Goal: Register for event/course: Sign up to attend an event or enroll in a course

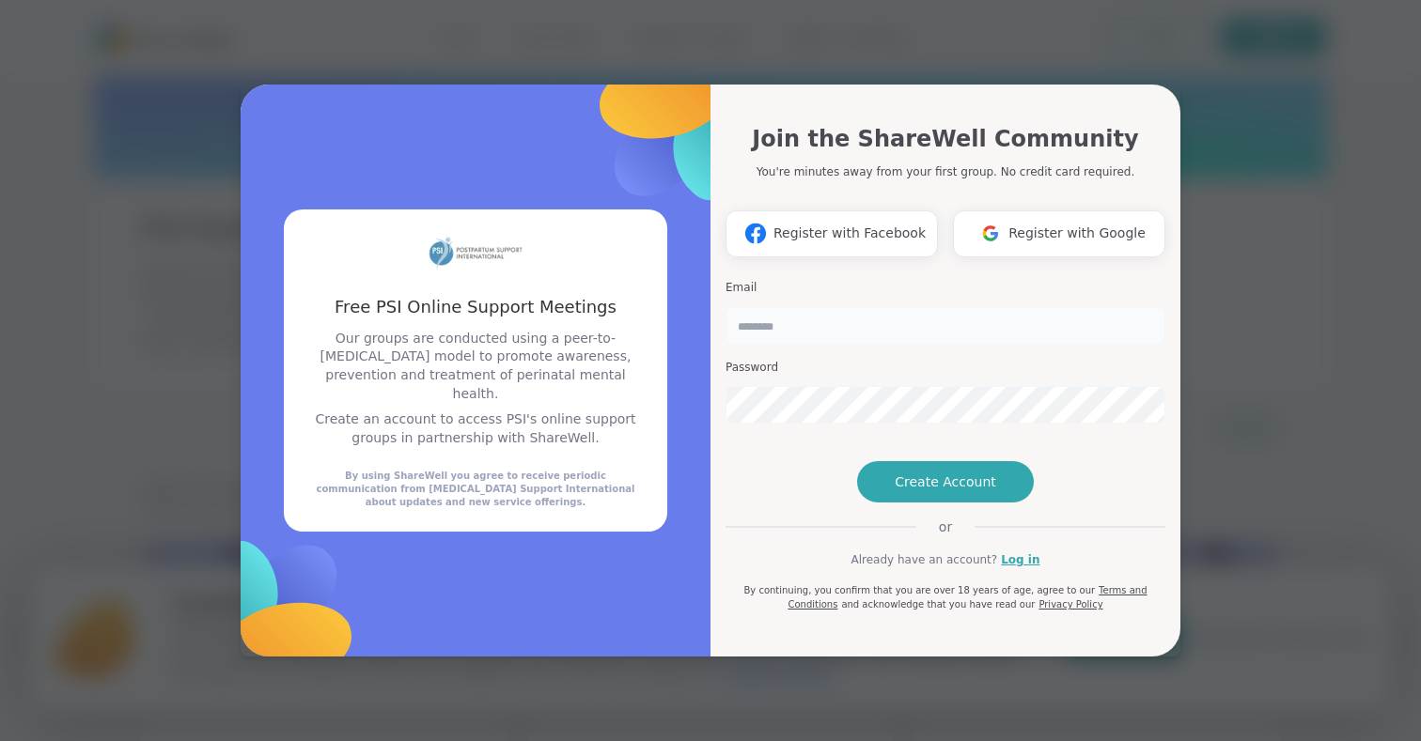
drag, startPoint x: 0, startPoint y: 0, endPoint x: 816, endPoint y: 300, distance: 868.9
click at [814, 307] on input "email" at bounding box center [945, 326] width 440 height 38
type input "**********"
click at [943, 491] on span "Create Account" at bounding box center [945, 482] width 101 height 19
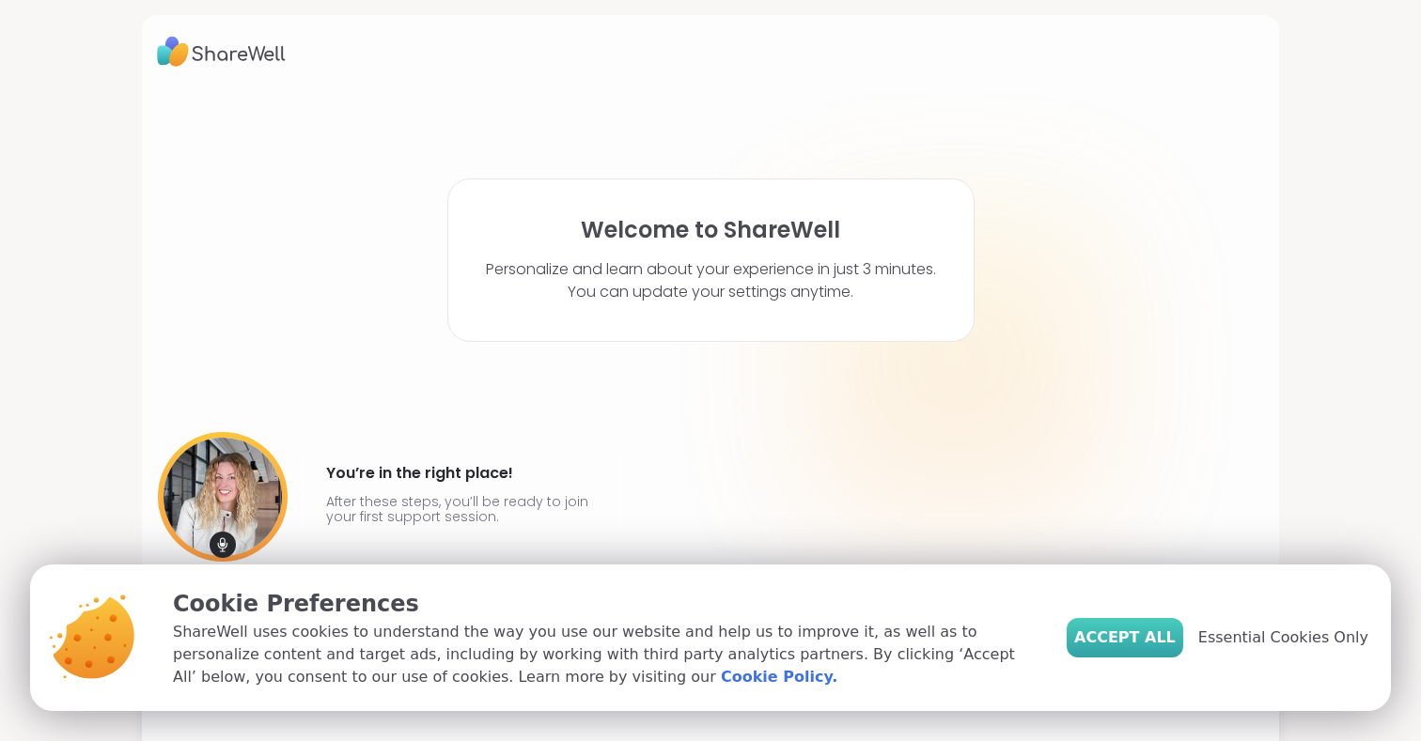
click at [1147, 635] on span "Accept All" at bounding box center [1124, 638] width 101 height 23
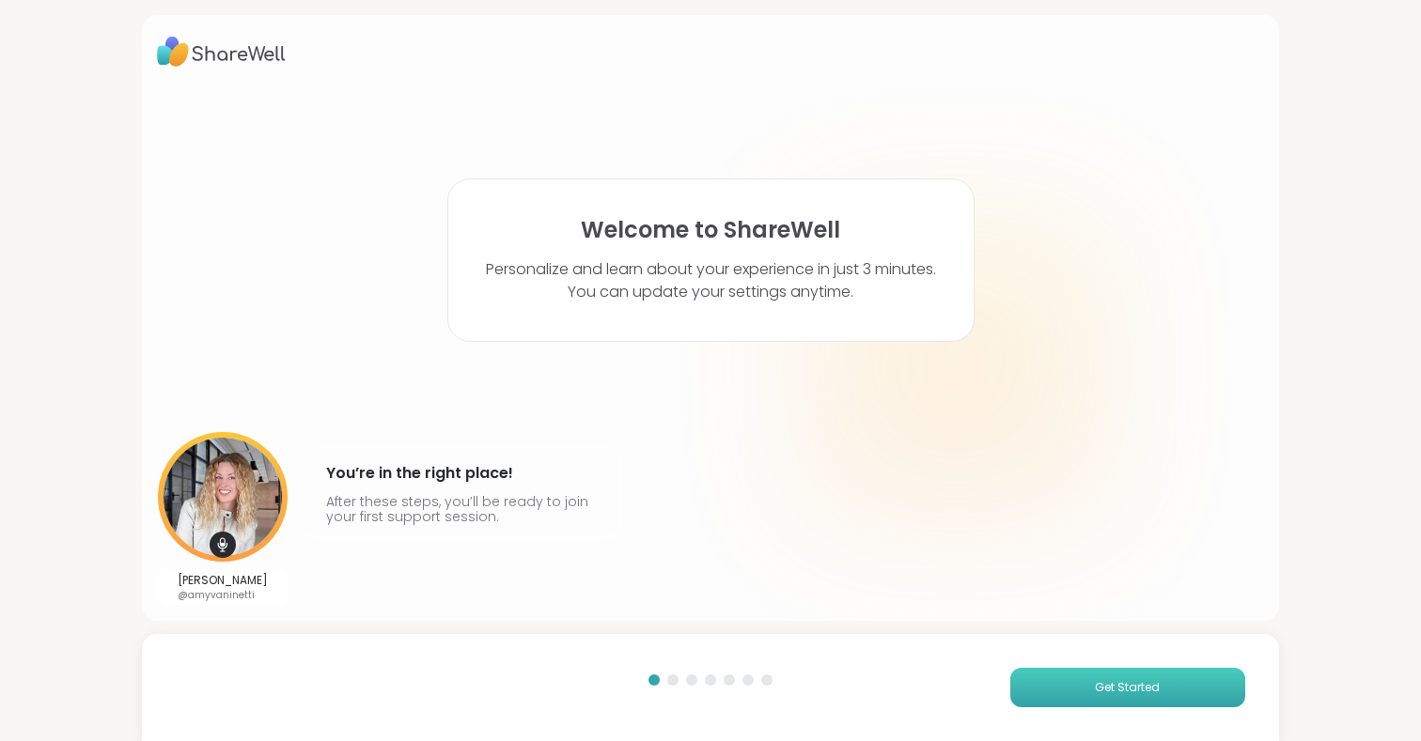
click at [1067, 678] on button "Get Started" at bounding box center [1127, 687] width 235 height 39
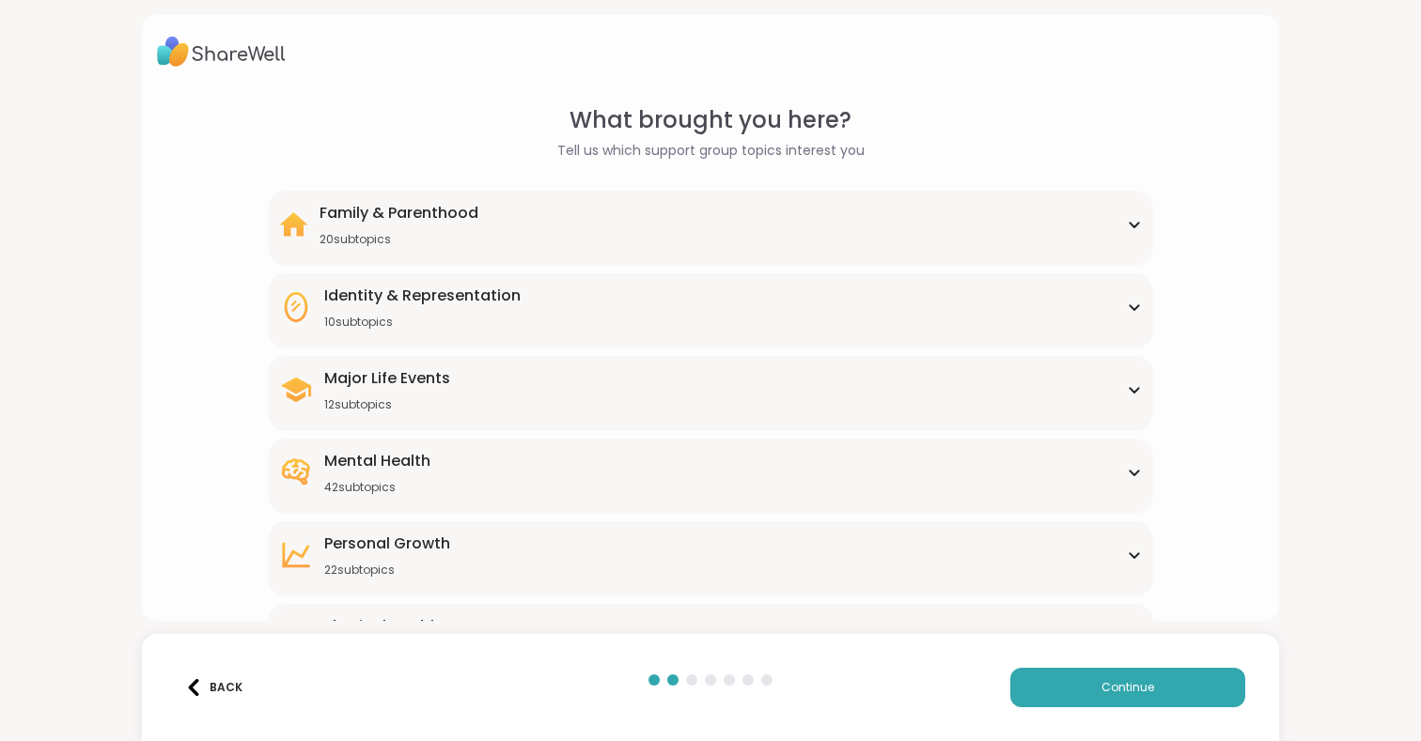
click at [1133, 222] on icon at bounding box center [1134, 224] width 15 height 9
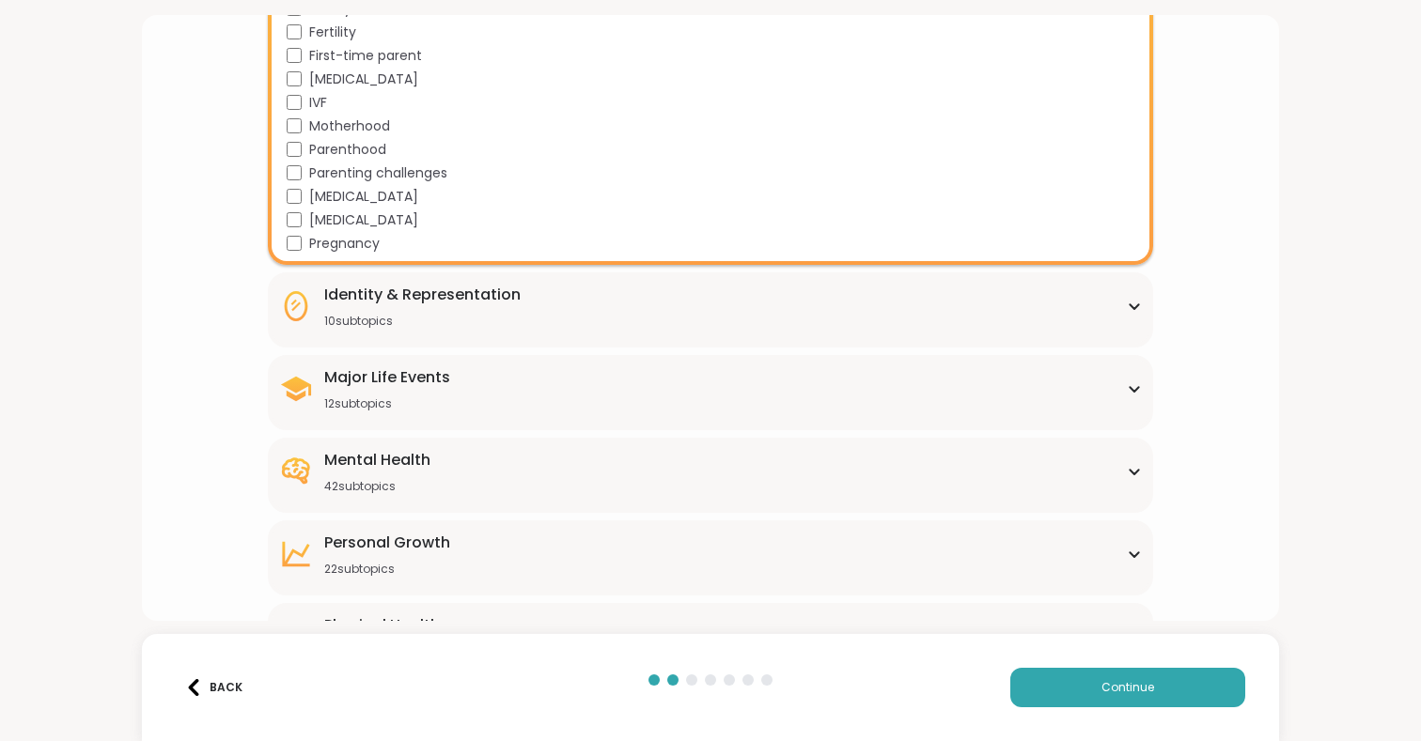
scroll to position [473, 0]
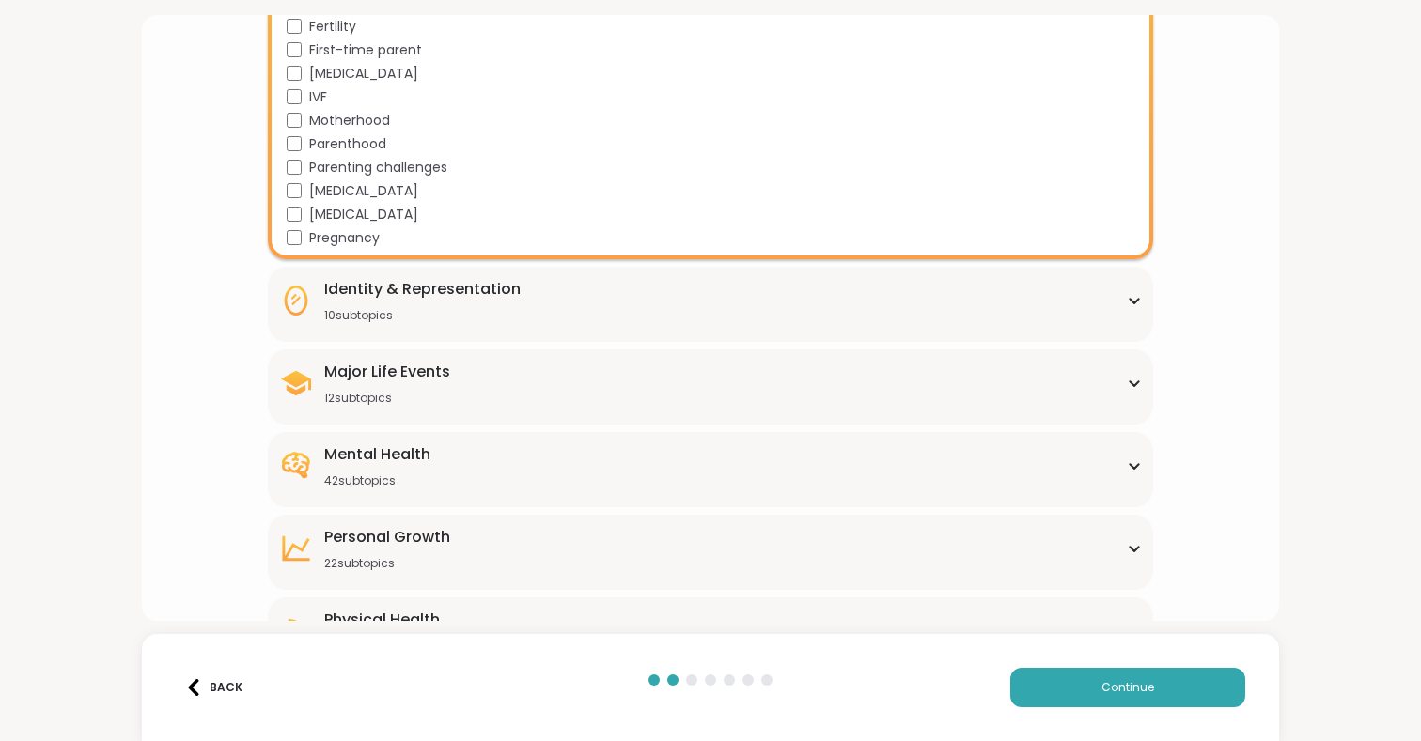
click at [1130, 295] on div "Identity & Representation 10 subtopics" at bounding box center [710, 300] width 863 height 45
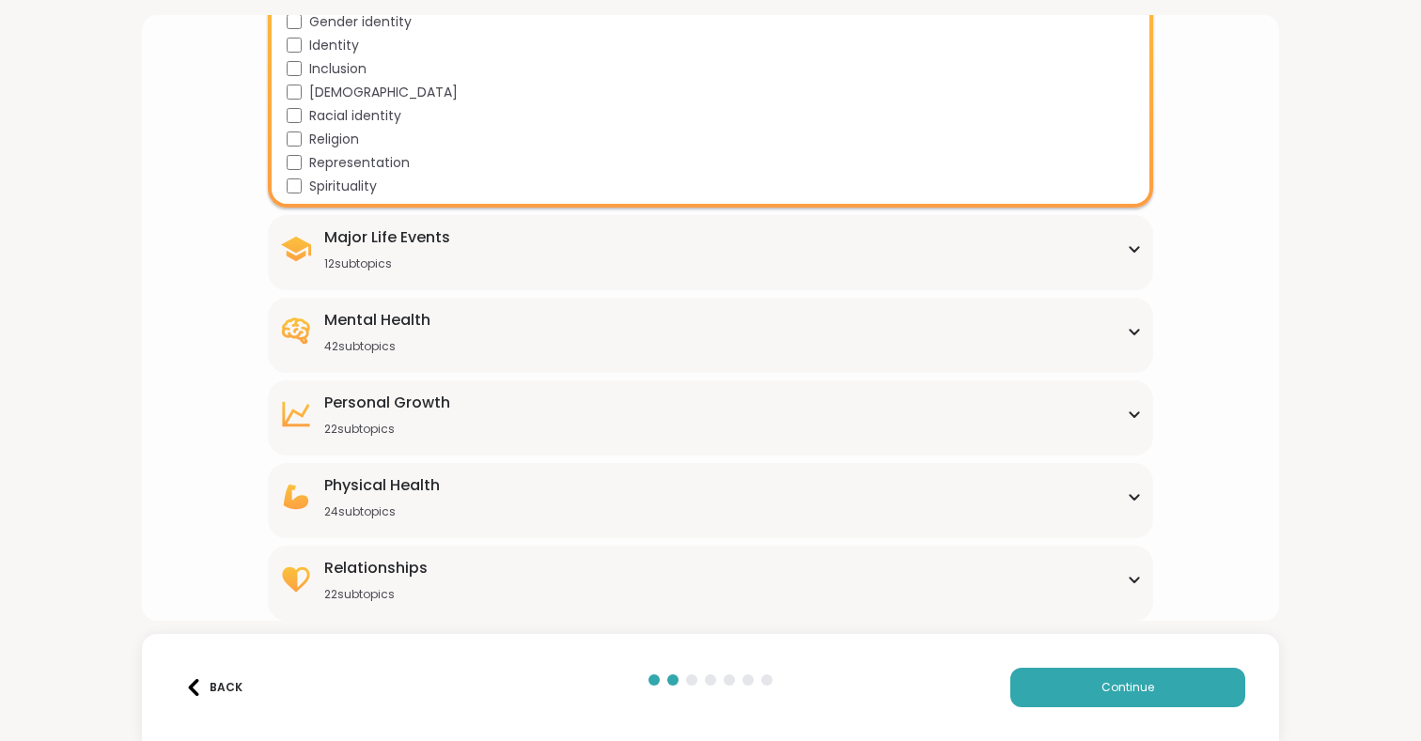
scroll to position [838, 0]
click at [1133, 247] on icon at bounding box center [1134, 248] width 15 height 9
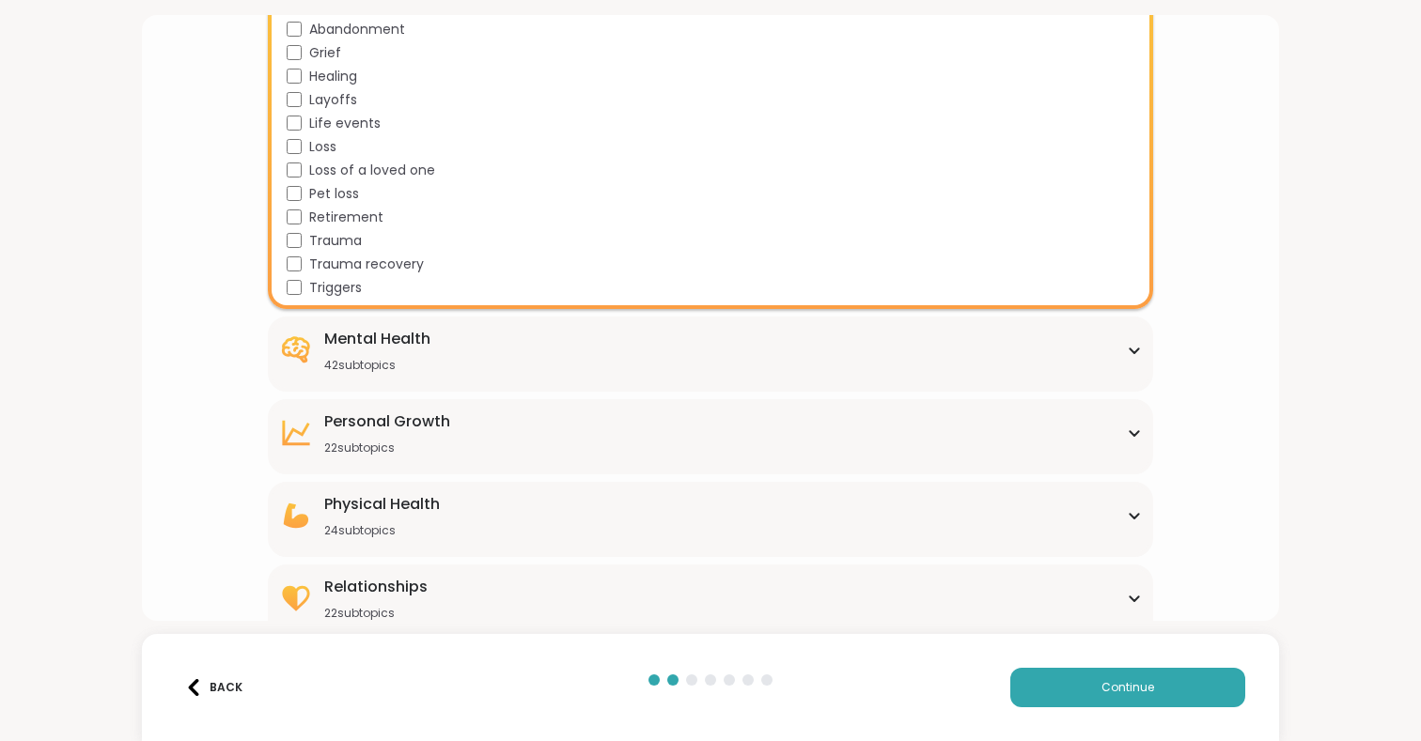
scroll to position [1111, 0]
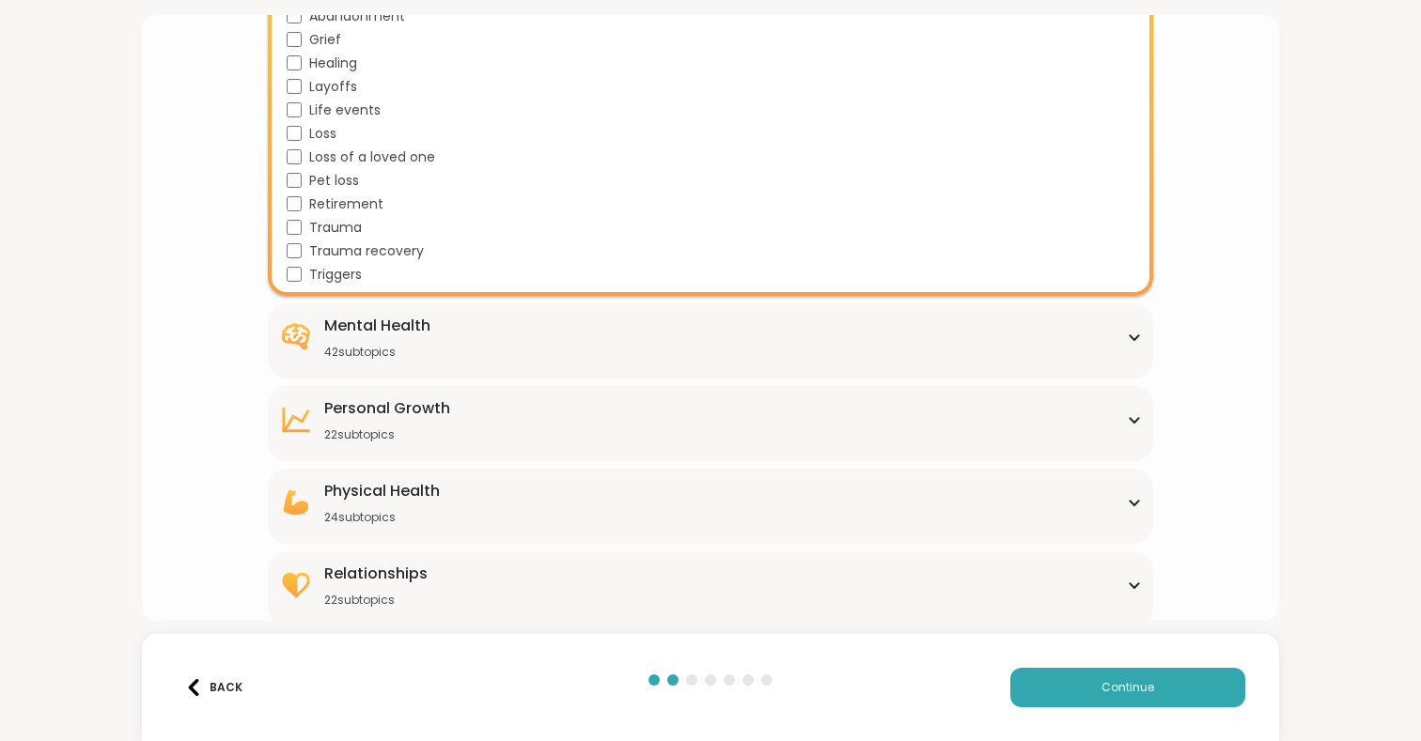
click at [1138, 335] on icon at bounding box center [1133, 337] width 8 height 5
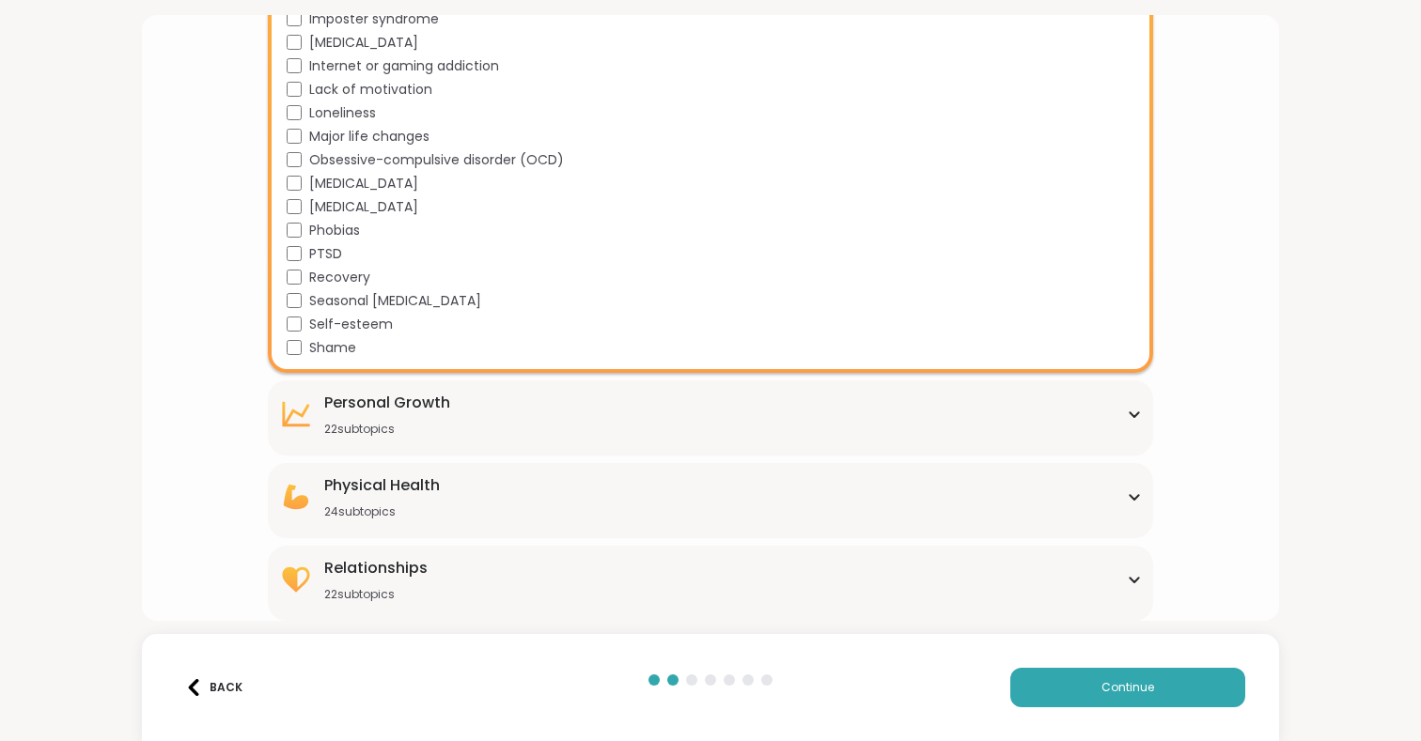
scroll to position [0, 0]
click at [1132, 418] on icon at bounding box center [1134, 414] width 15 height 9
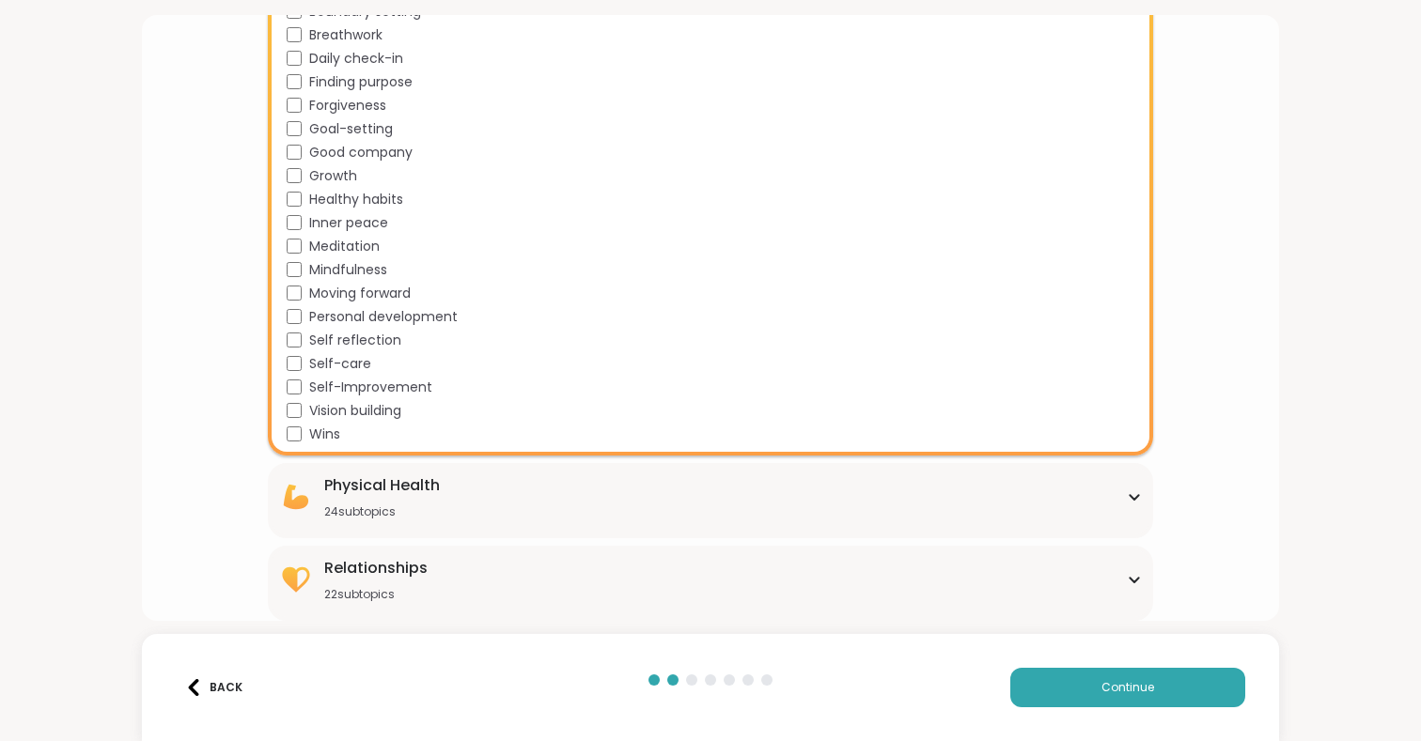
click at [1131, 487] on div "Physical Health 24 subtopics" at bounding box center [710, 497] width 863 height 45
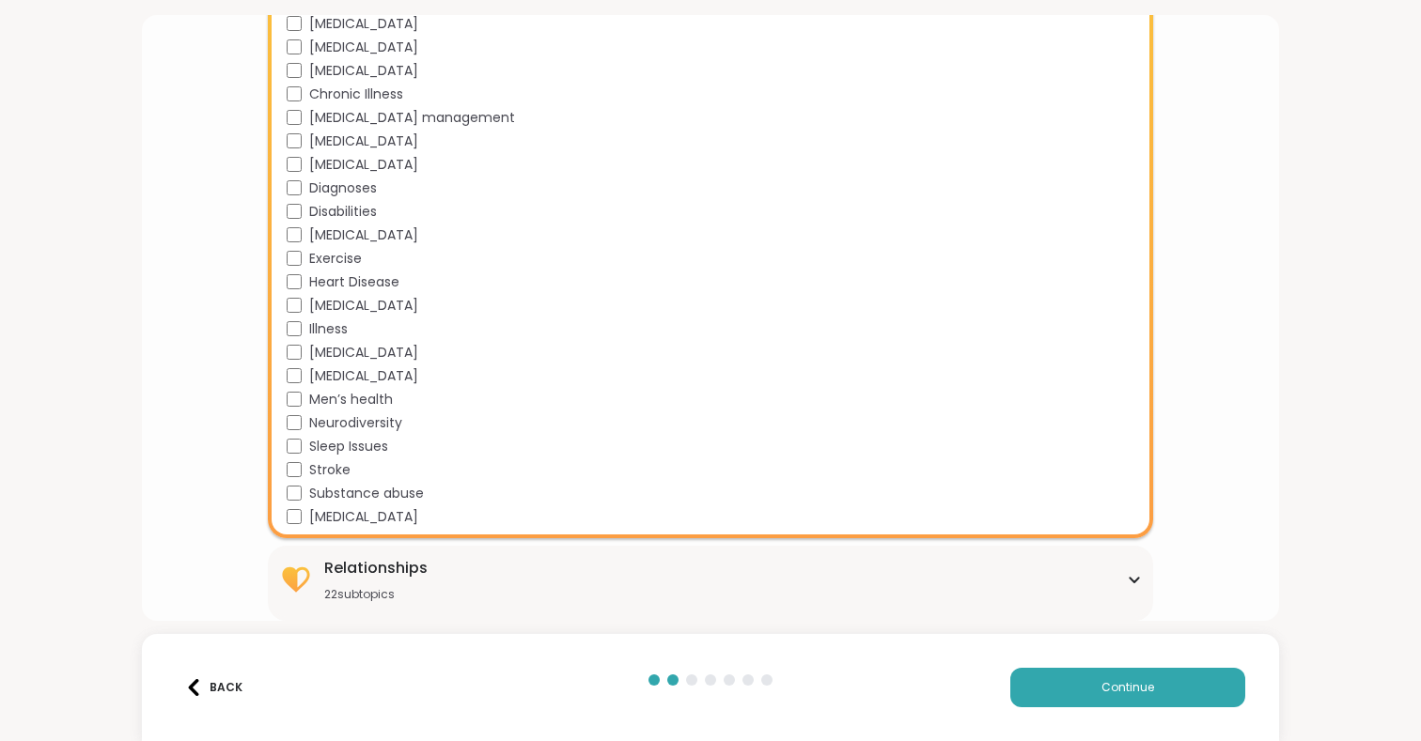
click at [1128, 580] on icon at bounding box center [1134, 579] width 15 height 9
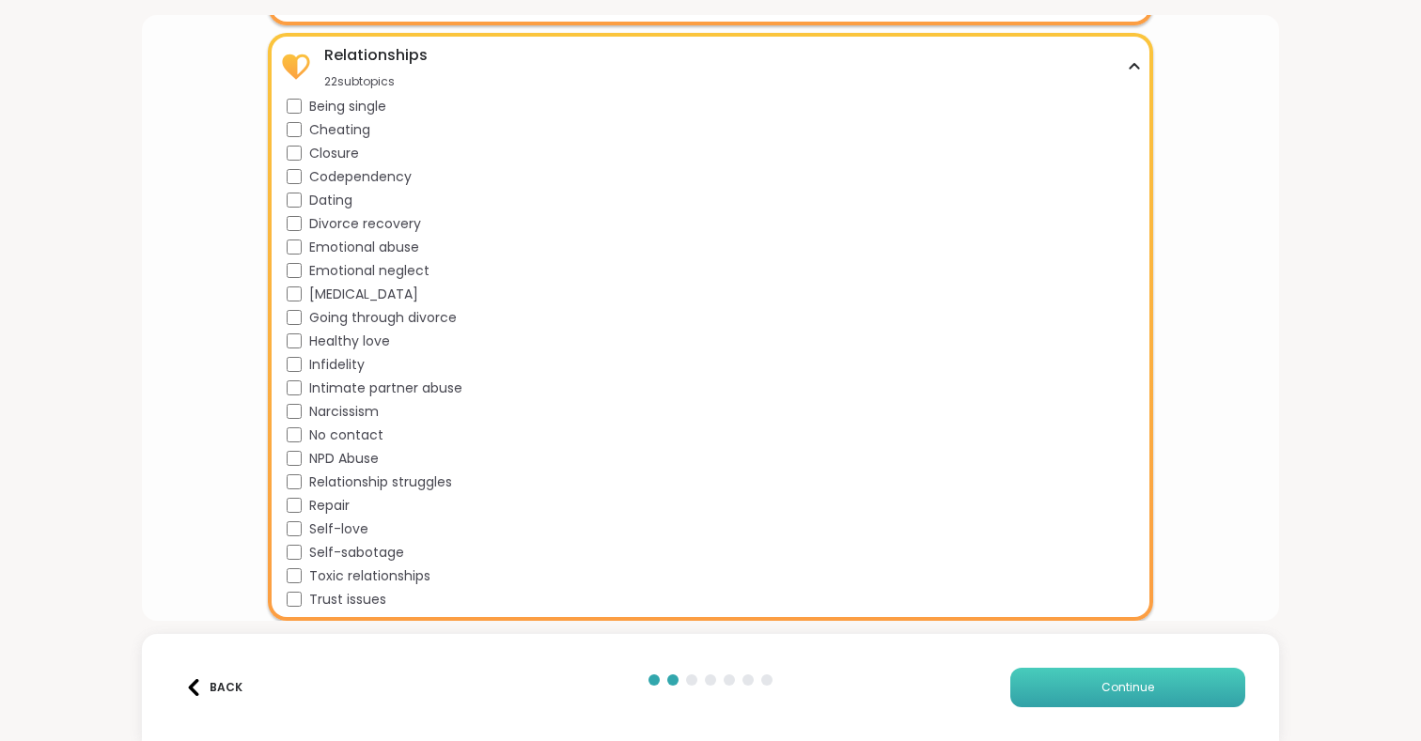
click at [1139, 689] on span "Continue" at bounding box center [1127, 687] width 53 height 17
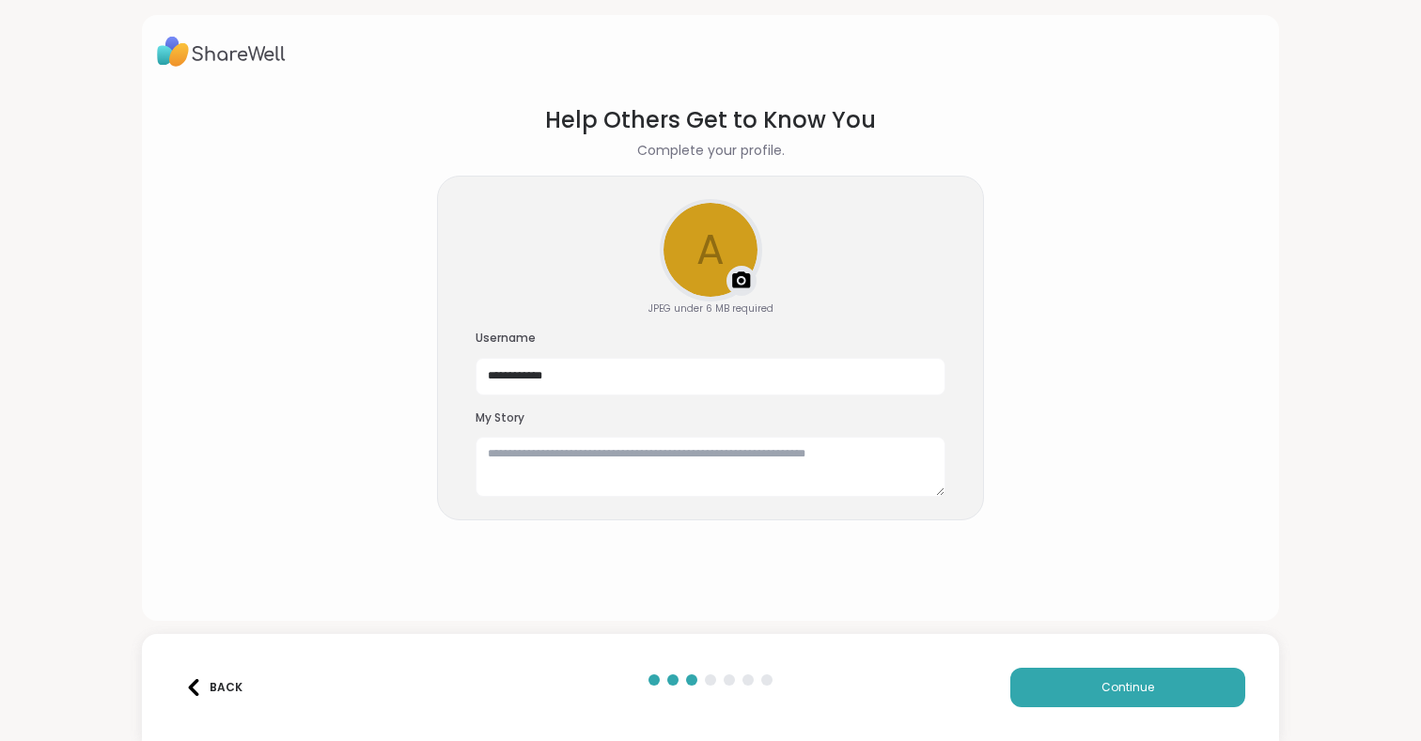
click at [228, 680] on div "Back" at bounding box center [213, 687] width 57 height 17
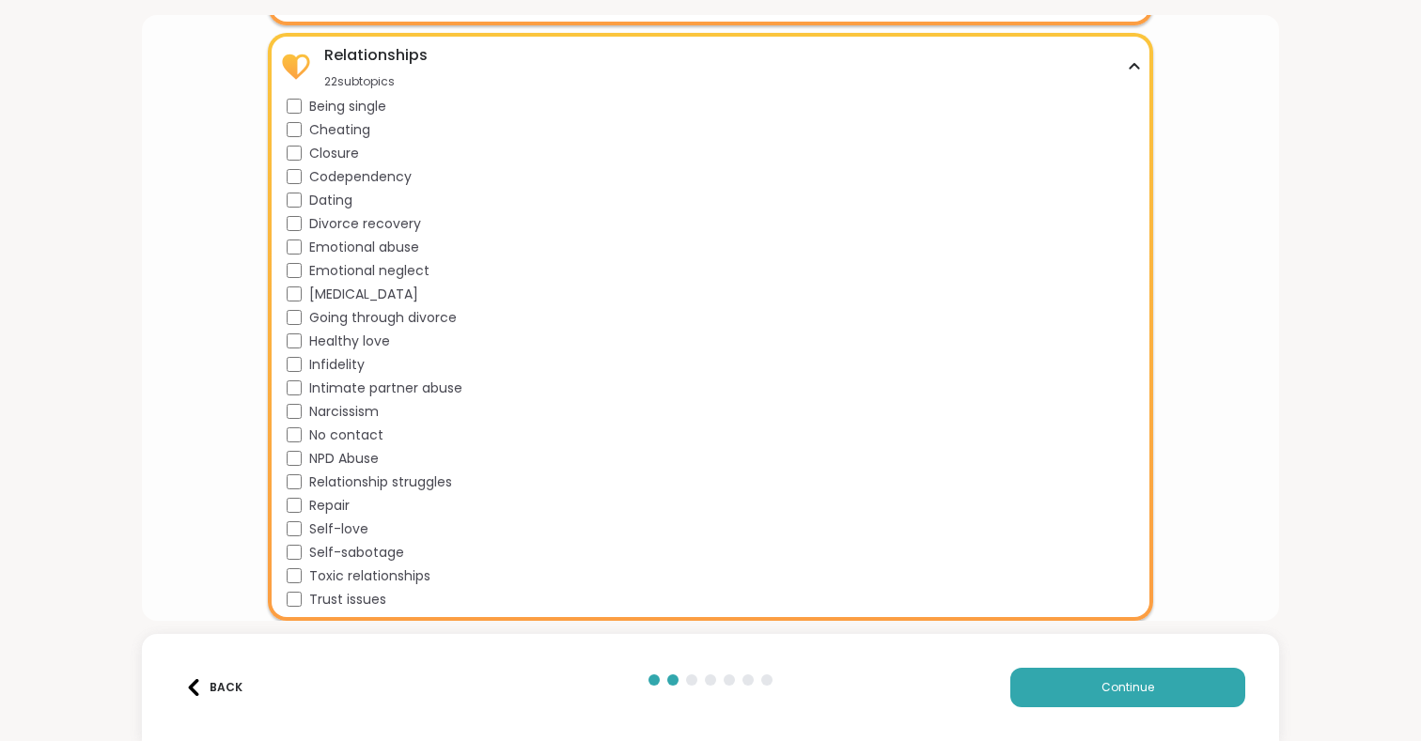
click at [1137, 58] on div "Relationships 22 subtopics" at bounding box center [710, 66] width 863 height 45
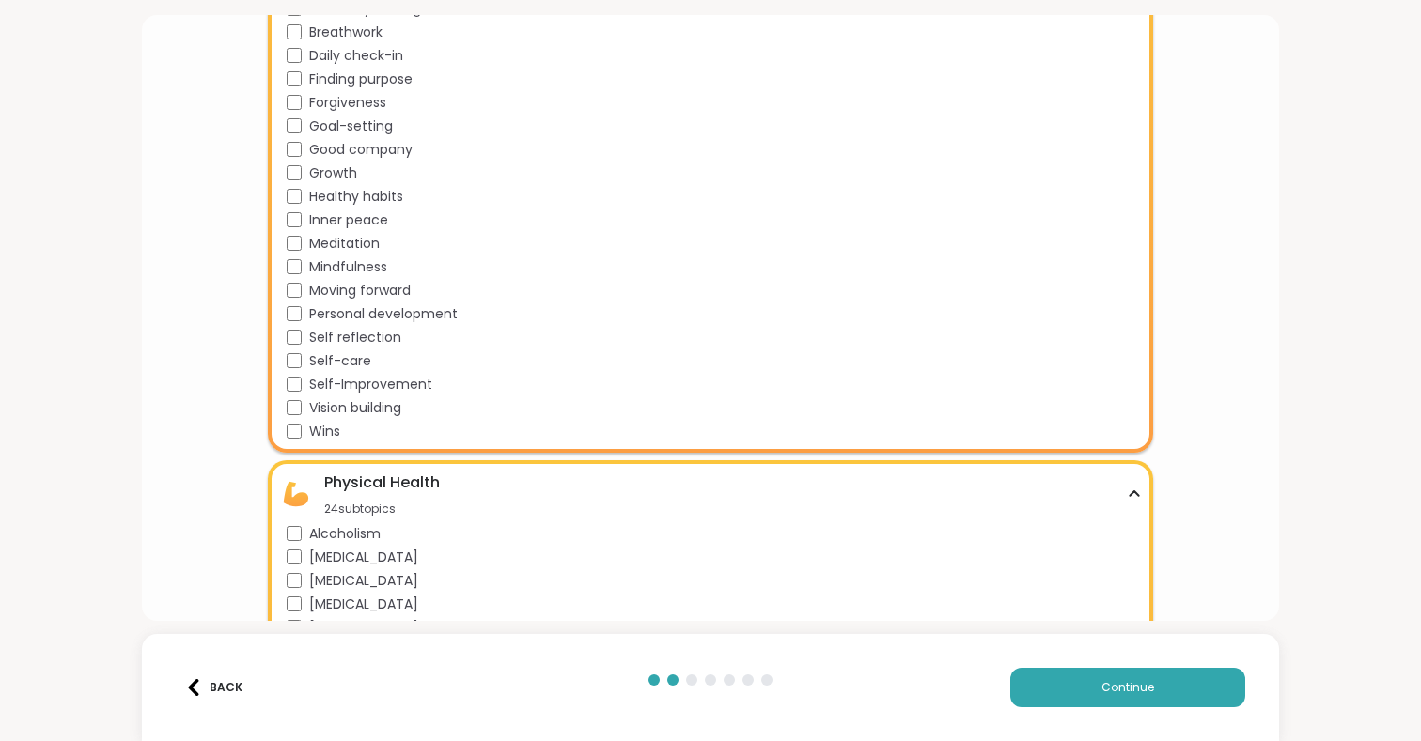
scroll to position [2573, 0]
click at [1130, 487] on div "Physical Health 24 subtopics" at bounding box center [710, 493] width 863 height 45
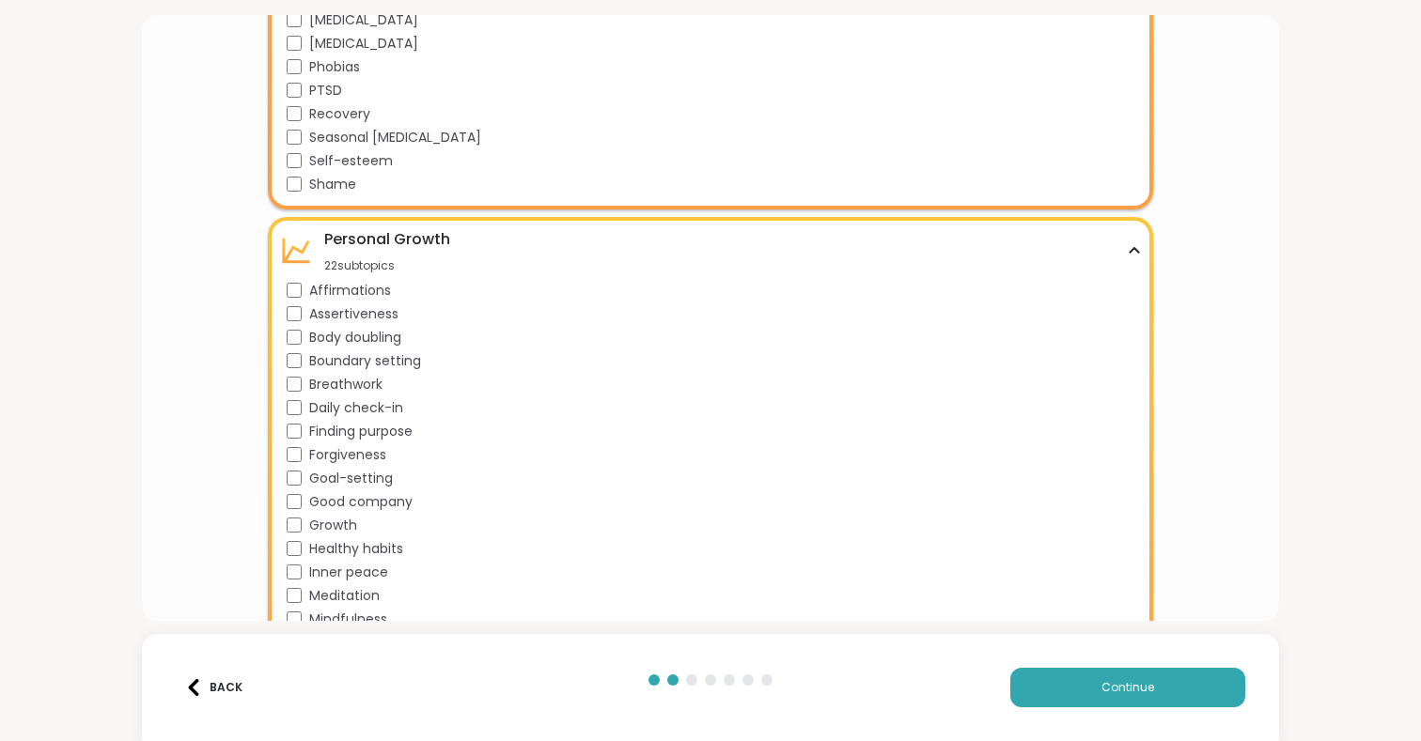
scroll to position [2218, 0]
click at [1131, 248] on icon at bounding box center [1134, 251] width 15 height 9
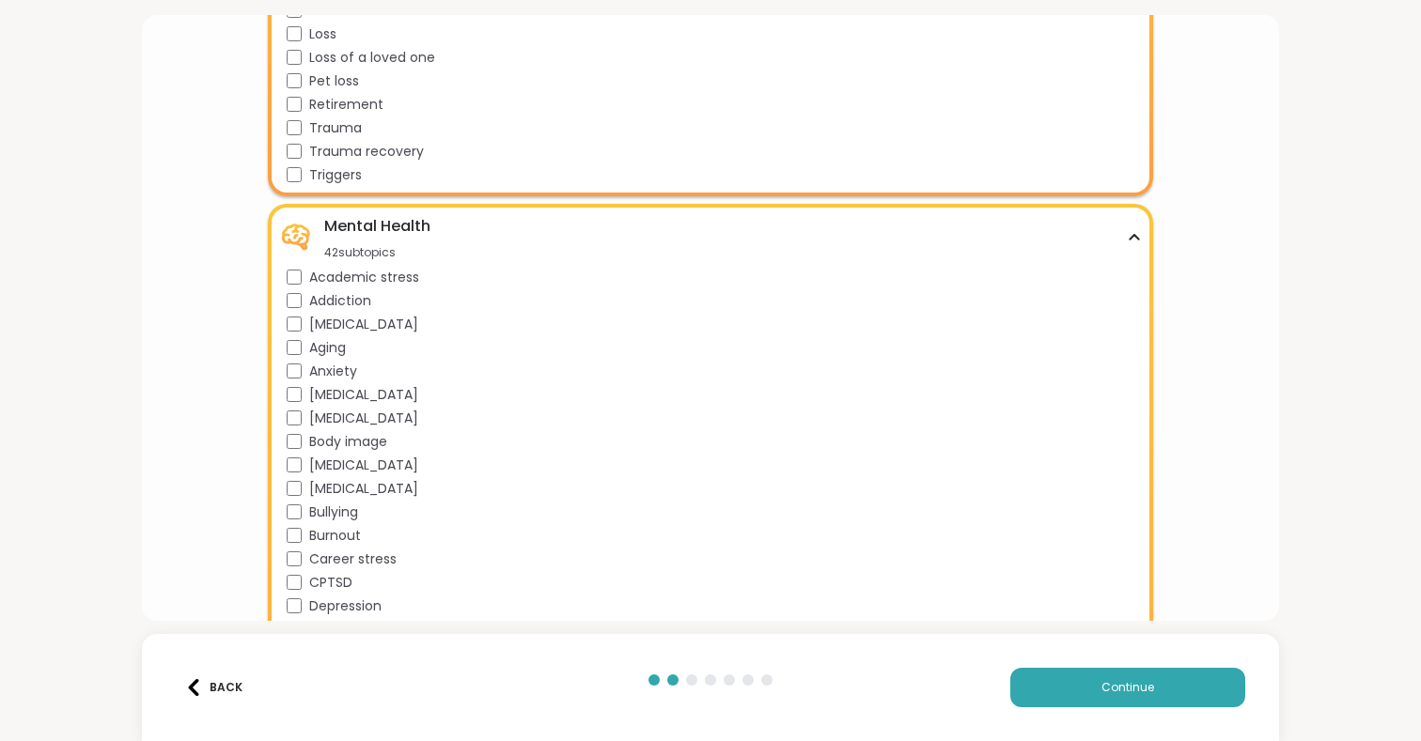
click at [1129, 238] on icon at bounding box center [1134, 237] width 15 height 9
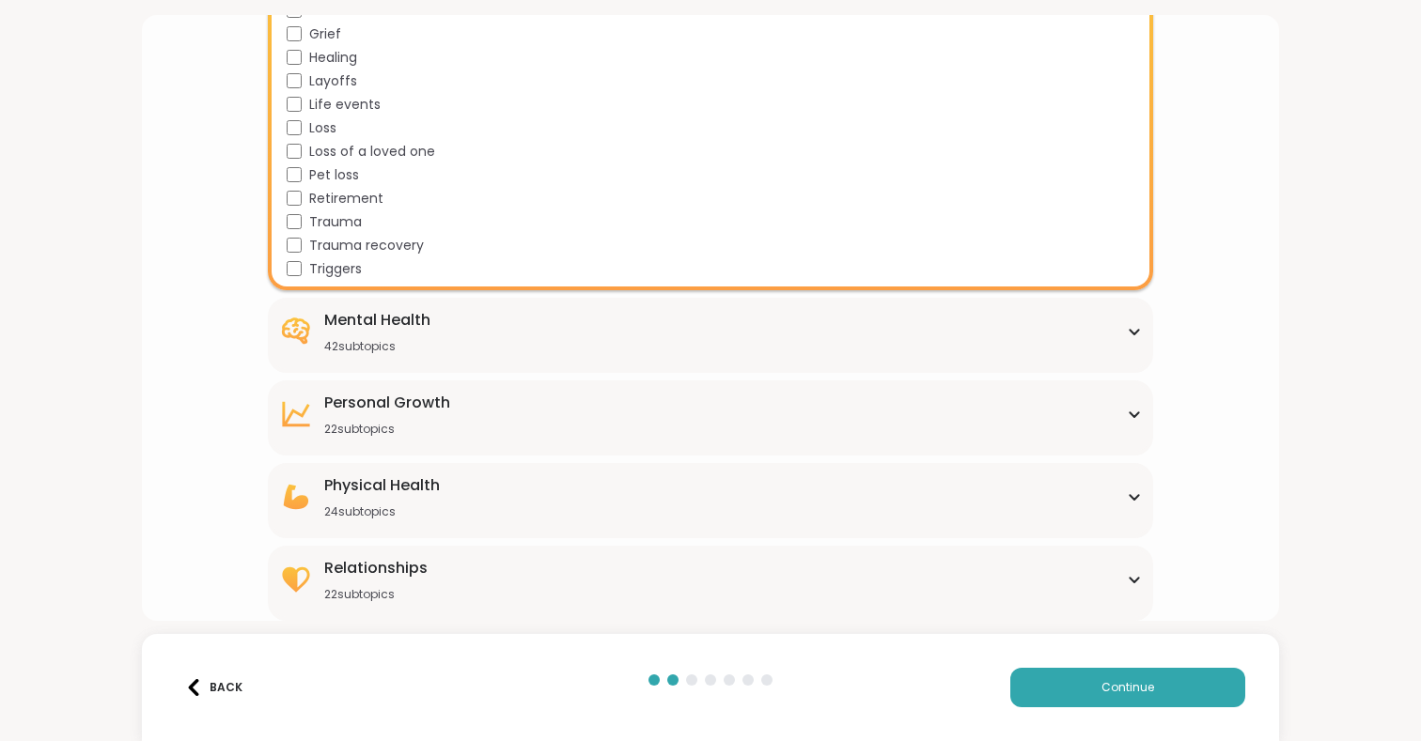
scroll to position [0, 0]
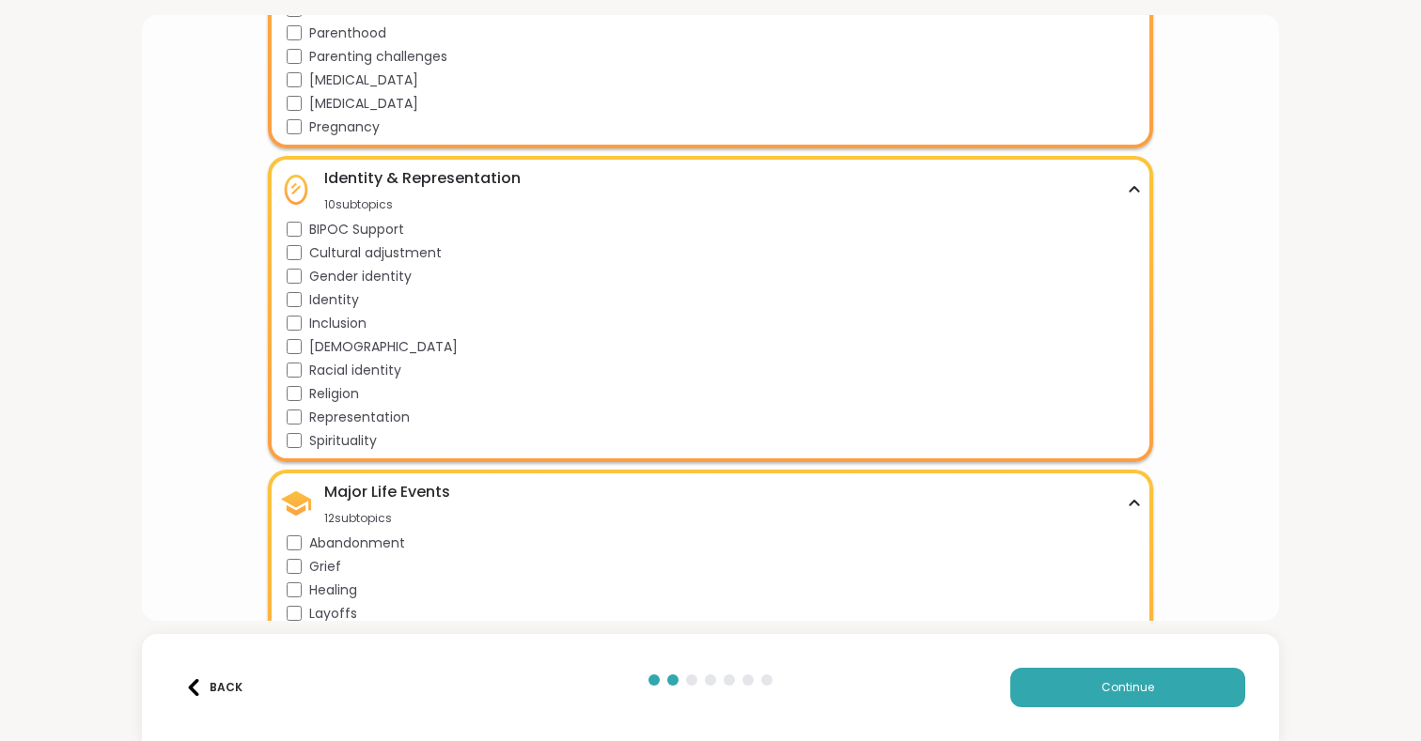
click at [1131, 503] on icon at bounding box center [1133, 503] width 8 height 5
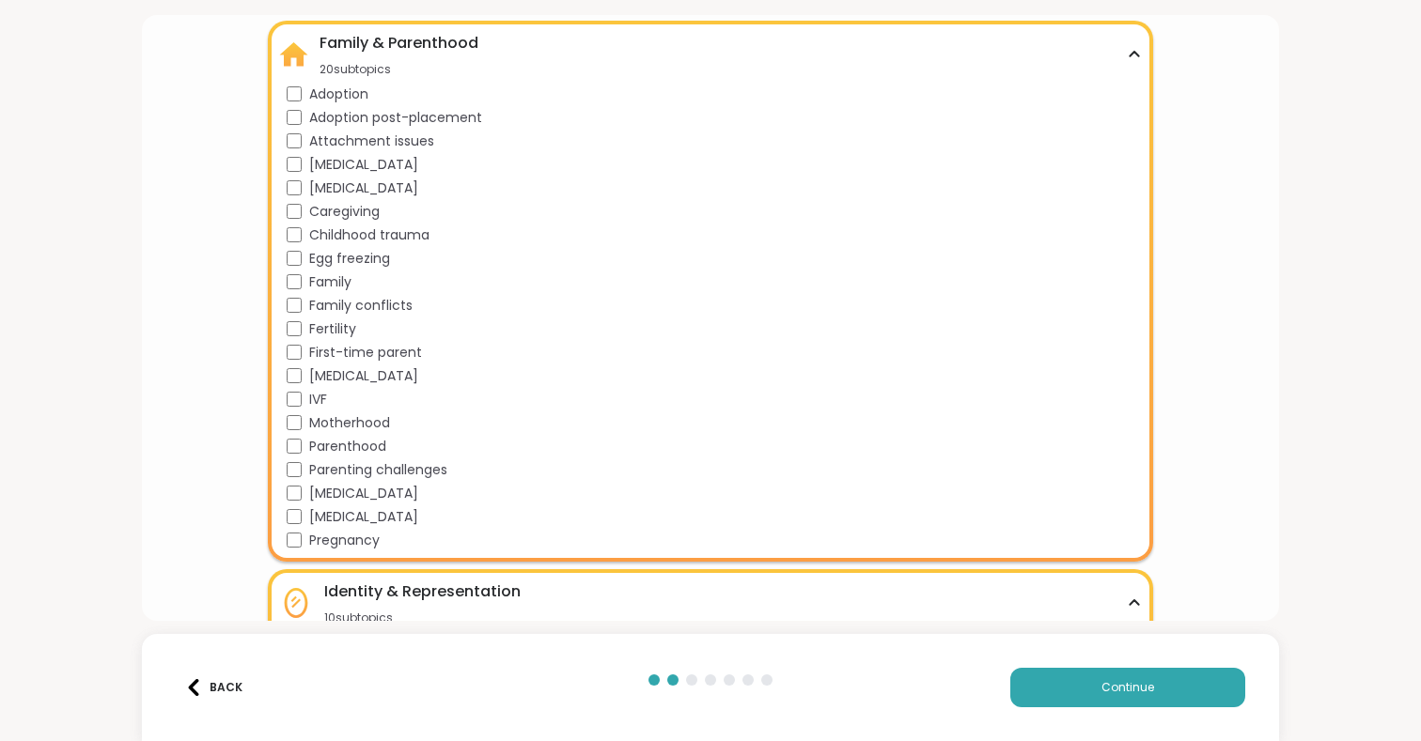
click at [1135, 603] on icon at bounding box center [1134, 603] width 15 height 9
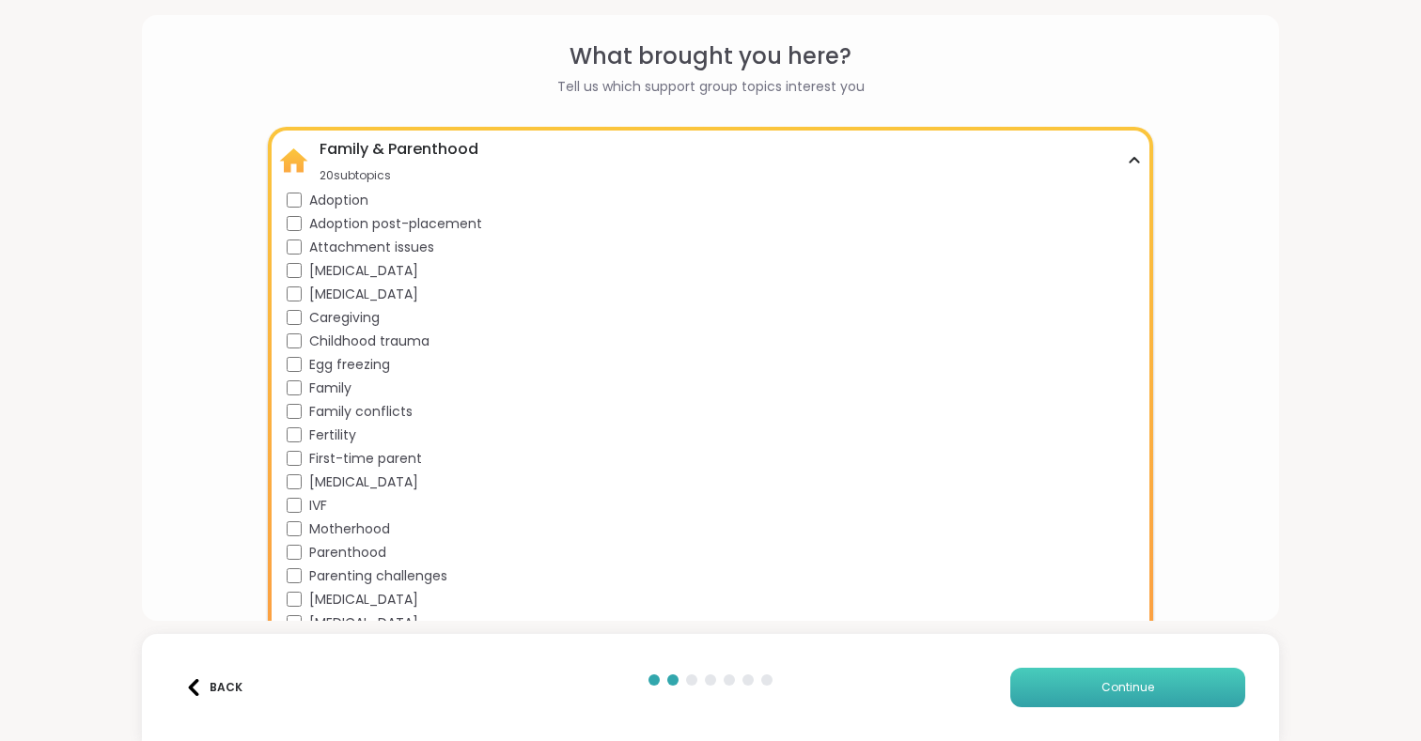
click at [1107, 685] on span "Continue" at bounding box center [1127, 687] width 53 height 17
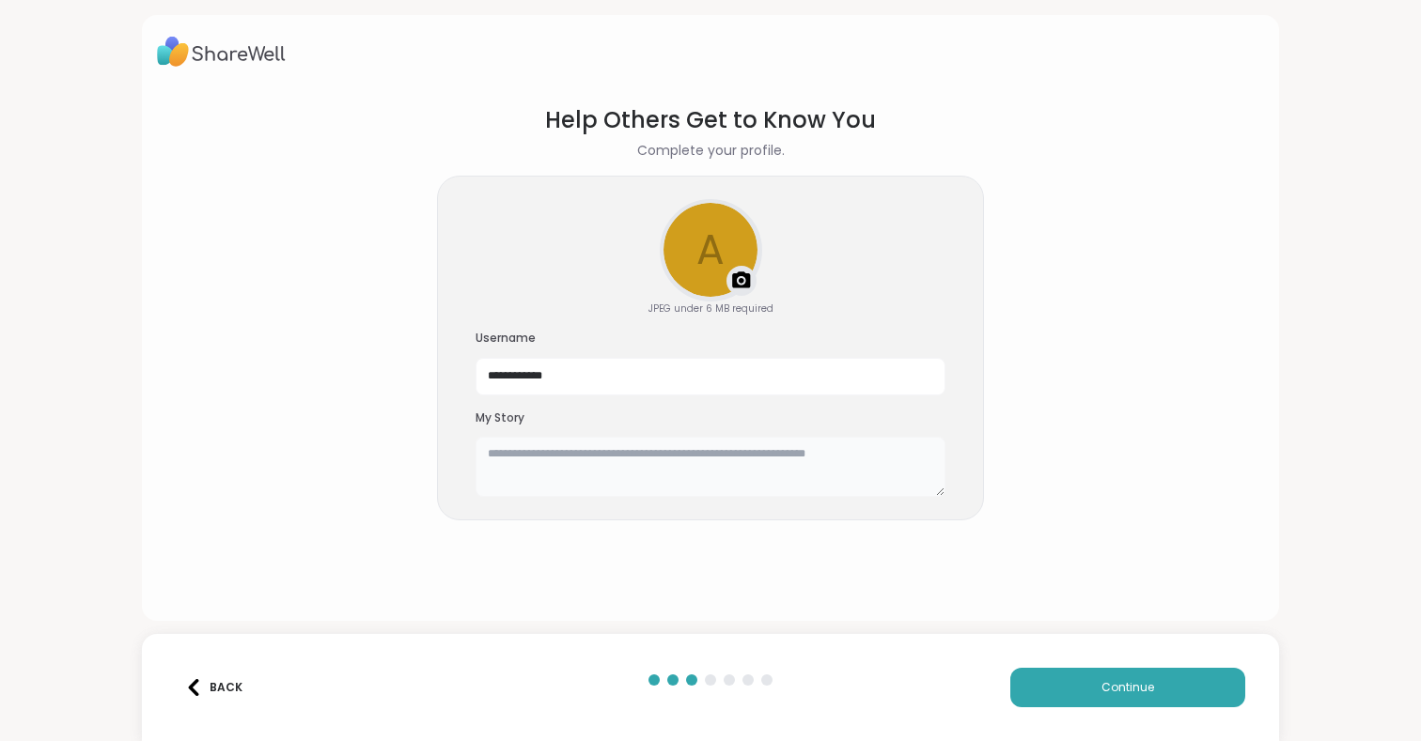
click at [746, 451] on textarea at bounding box center [710, 467] width 470 height 60
type textarea "*"
drag, startPoint x: 231, startPoint y: 389, endPoint x: 495, endPoint y: 454, distance: 271.9
click at [495, 454] on textarea "**********" at bounding box center [710, 467] width 470 height 60
click at [494, 453] on textarea "**********" at bounding box center [710, 467] width 470 height 60
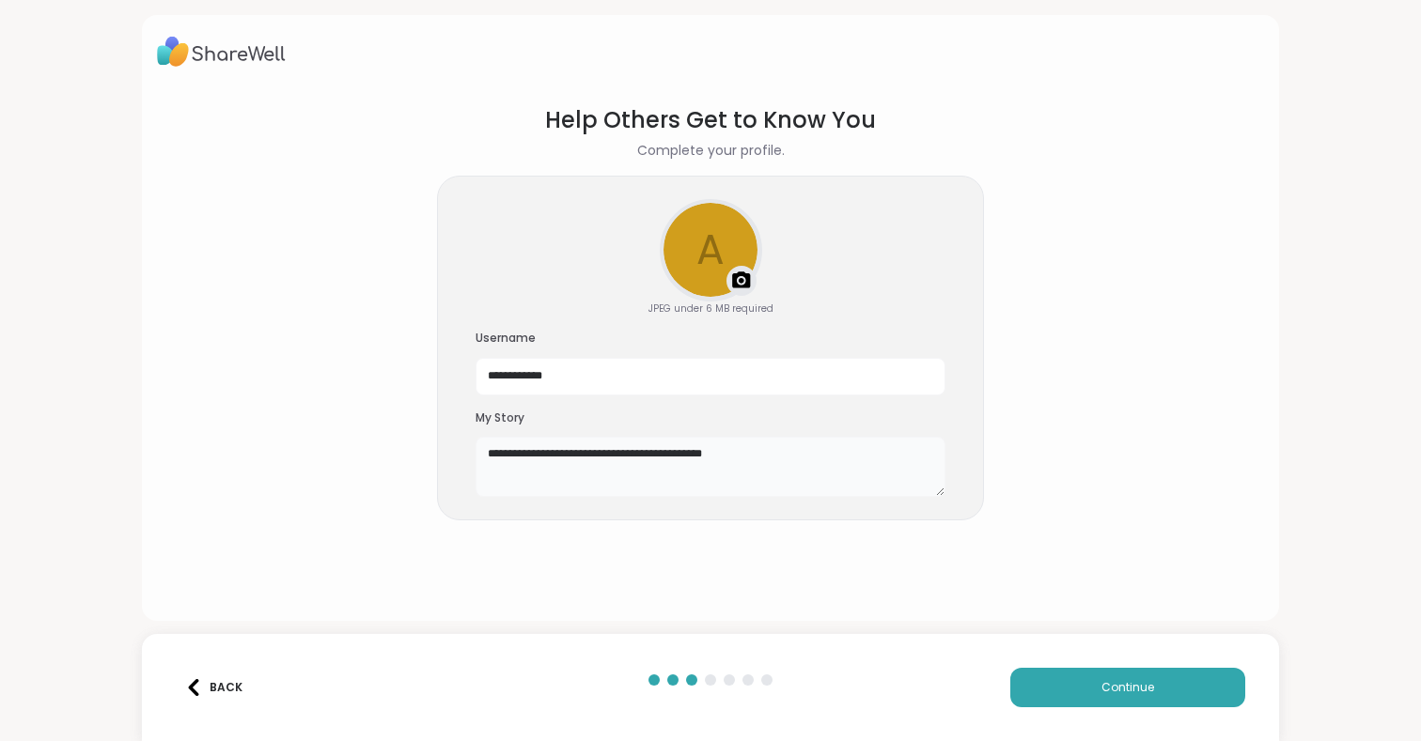
click at [679, 458] on textarea "**********" at bounding box center [710, 467] width 470 height 60
click at [787, 458] on textarea "**********" at bounding box center [710, 467] width 470 height 60
click at [607, 455] on textarea "**********" at bounding box center [710, 467] width 470 height 60
click at [677, 484] on textarea "**********" at bounding box center [710, 467] width 470 height 60
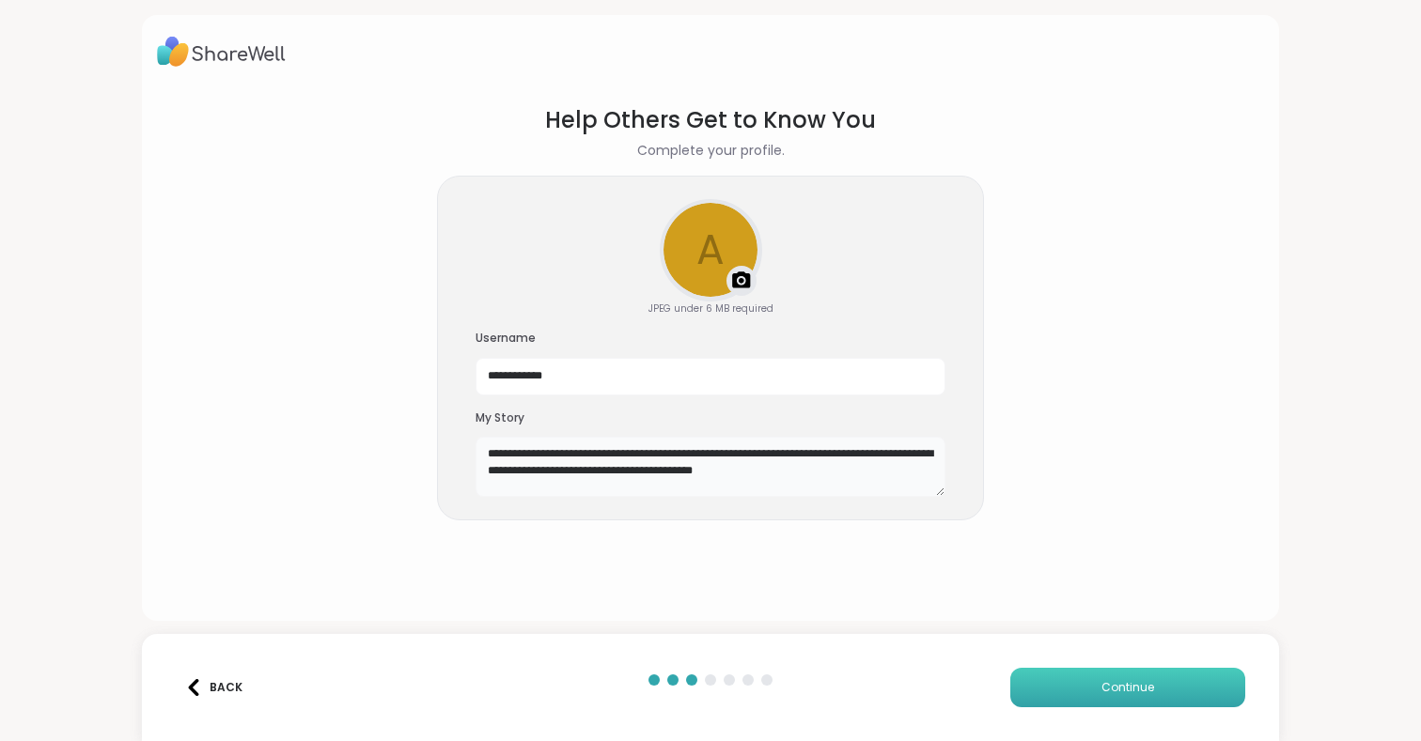
type textarea "**********"
click at [1162, 690] on button "Continue" at bounding box center [1127, 687] width 235 height 39
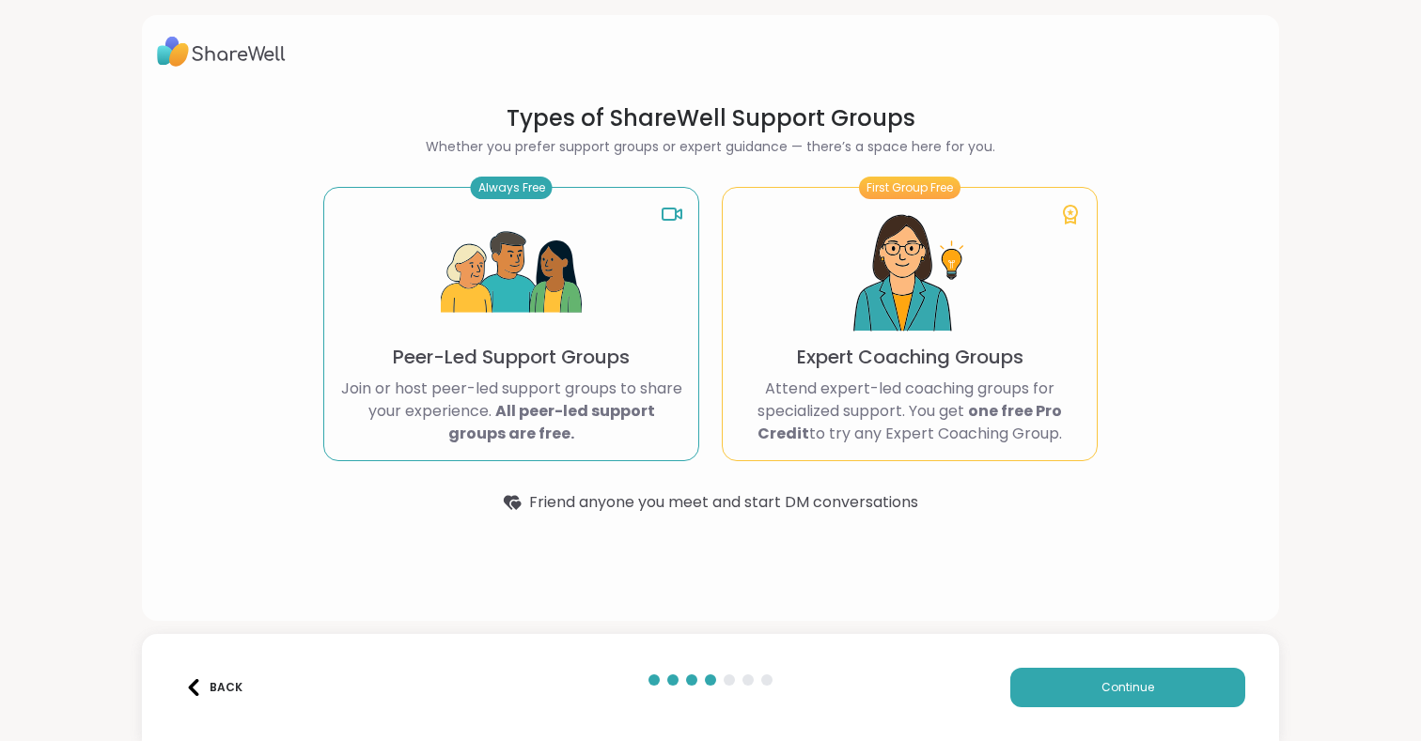
click at [526, 291] on img at bounding box center [511, 273] width 141 height 141
click at [515, 411] on b "All peer-led support groups are free." at bounding box center [551, 422] width 207 height 44
click at [666, 211] on icon at bounding box center [672, 214] width 23 height 23
click at [506, 181] on div "Always Free" at bounding box center [512, 188] width 82 height 23
drag, startPoint x: 498, startPoint y: 392, endPoint x: 498, endPoint y: 381, distance: 11.3
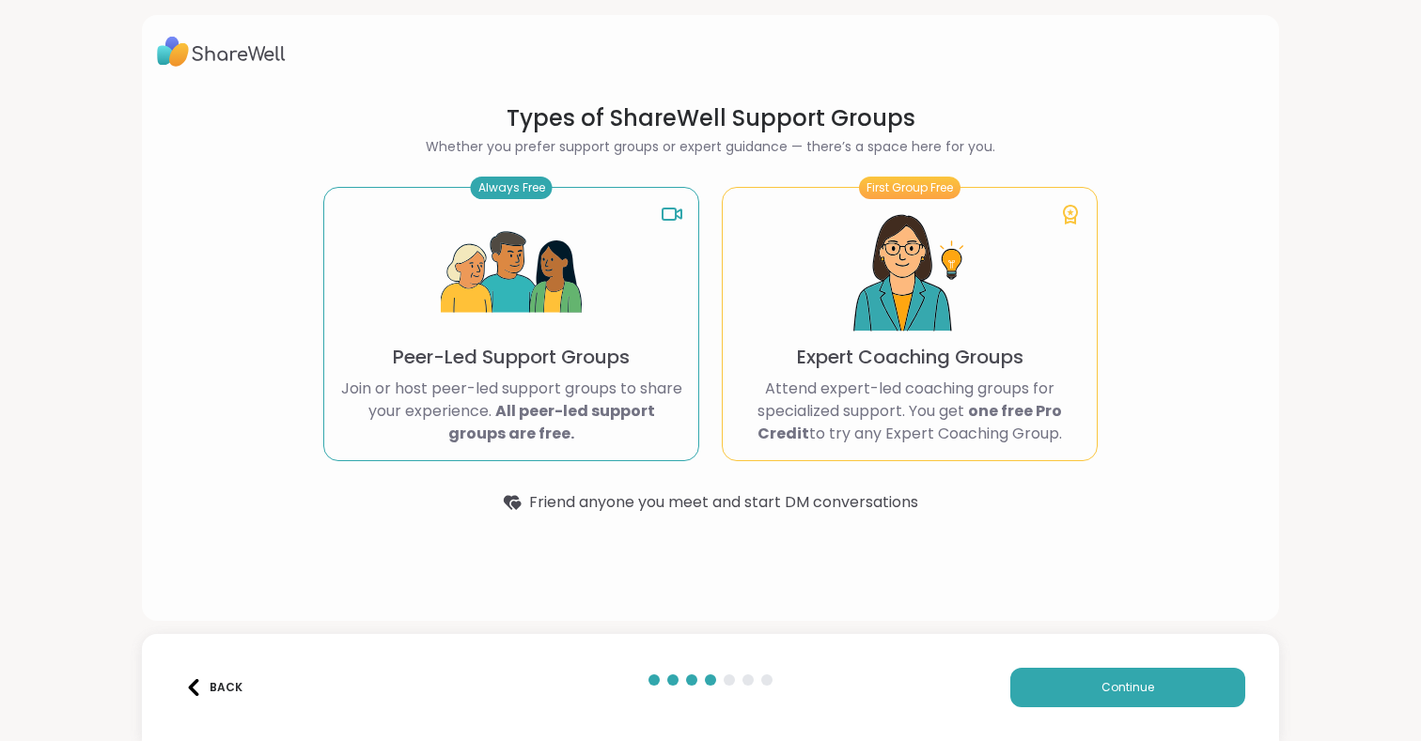
click at [498, 388] on p "Join or host peer-led support groups to share your experience. All peer-led sup…" at bounding box center [511, 412] width 344 height 68
drag, startPoint x: 539, startPoint y: 373, endPoint x: 539, endPoint y: 362, distance: 11.3
click at [539, 371] on div "Always Free Peer-Led Support Groups Join or host peer-led support groups to sha…" at bounding box center [511, 324] width 376 height 274
click at [539, 362] on p "Peer-Led Support Groups" at bounding box center [511, 357] width 237 height 26
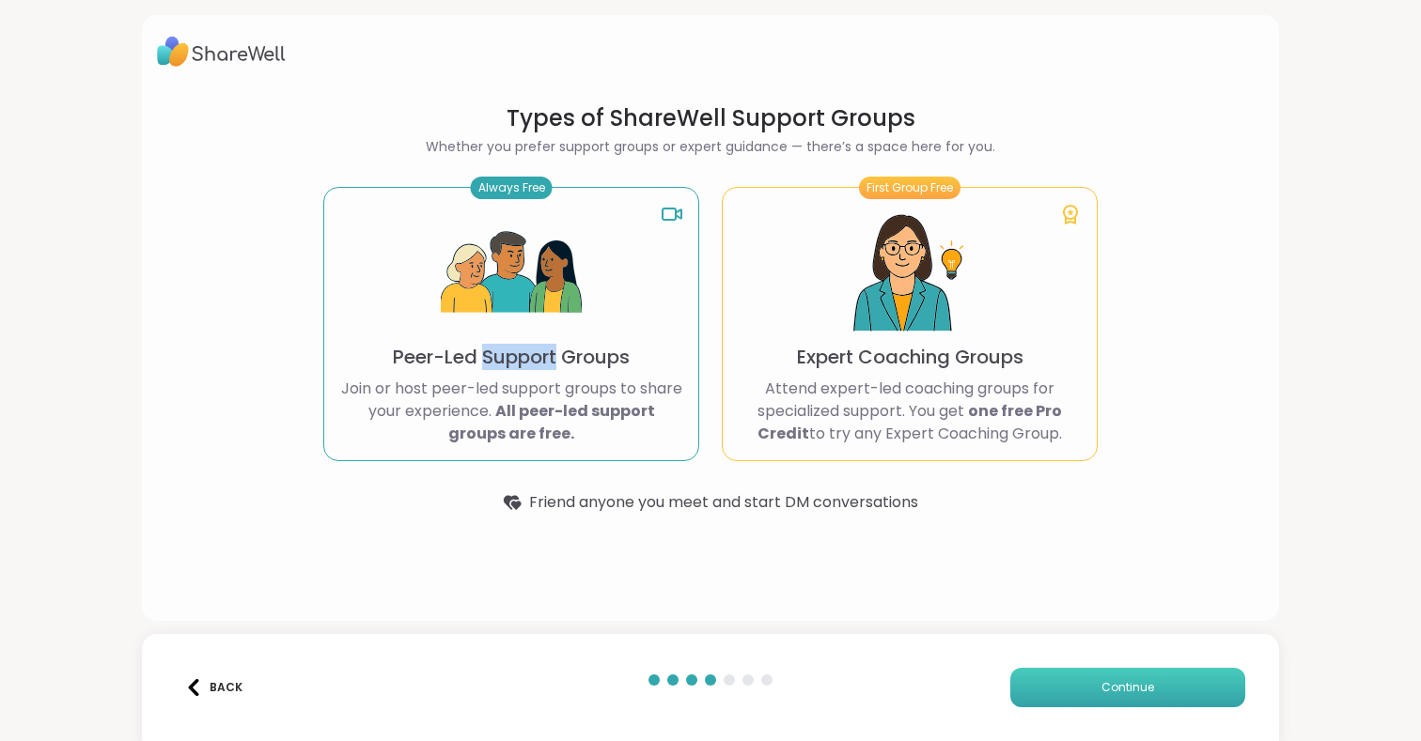
click at [1062, 702] on button "Continue" at bounding box center [1127, 687] width 235 height 39
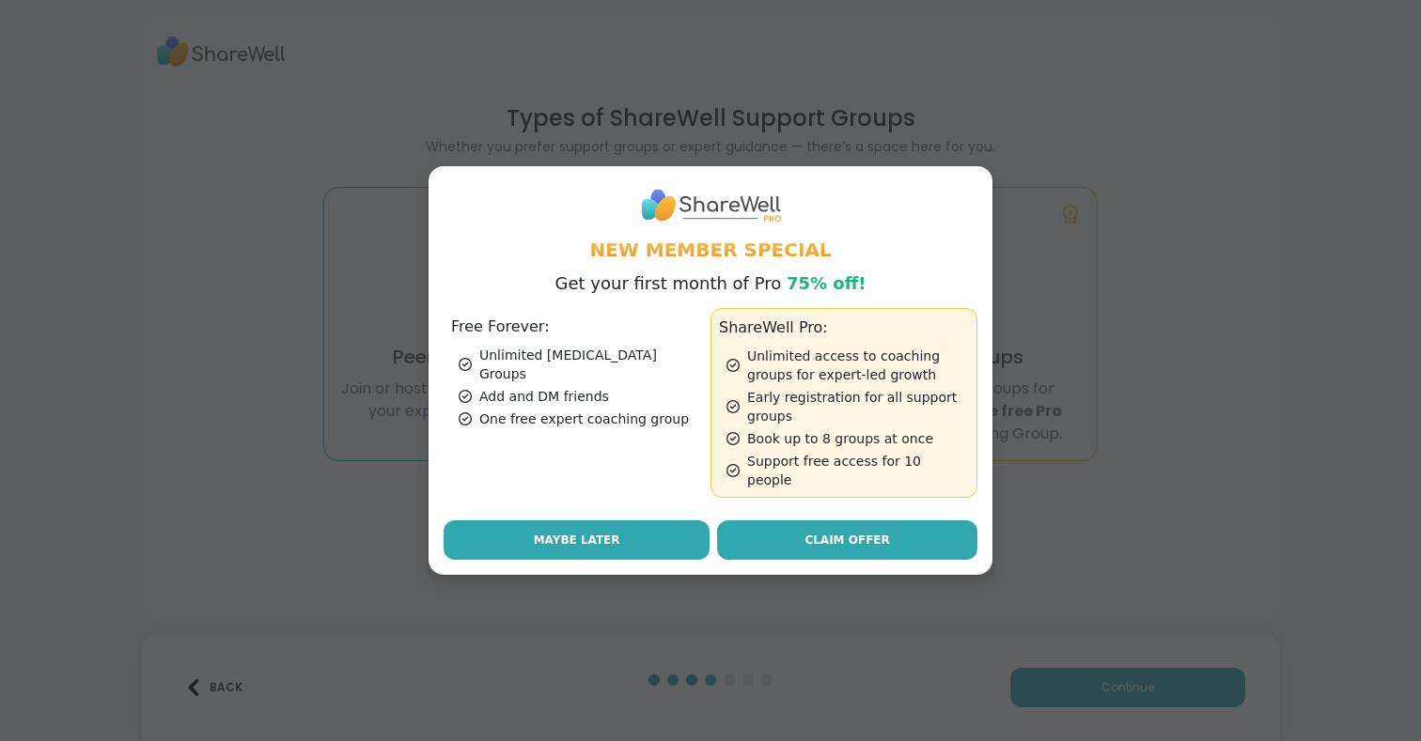
click at [585, 533] on span "Maybe Later" at bounding box center [577, 540] width 86 height 17
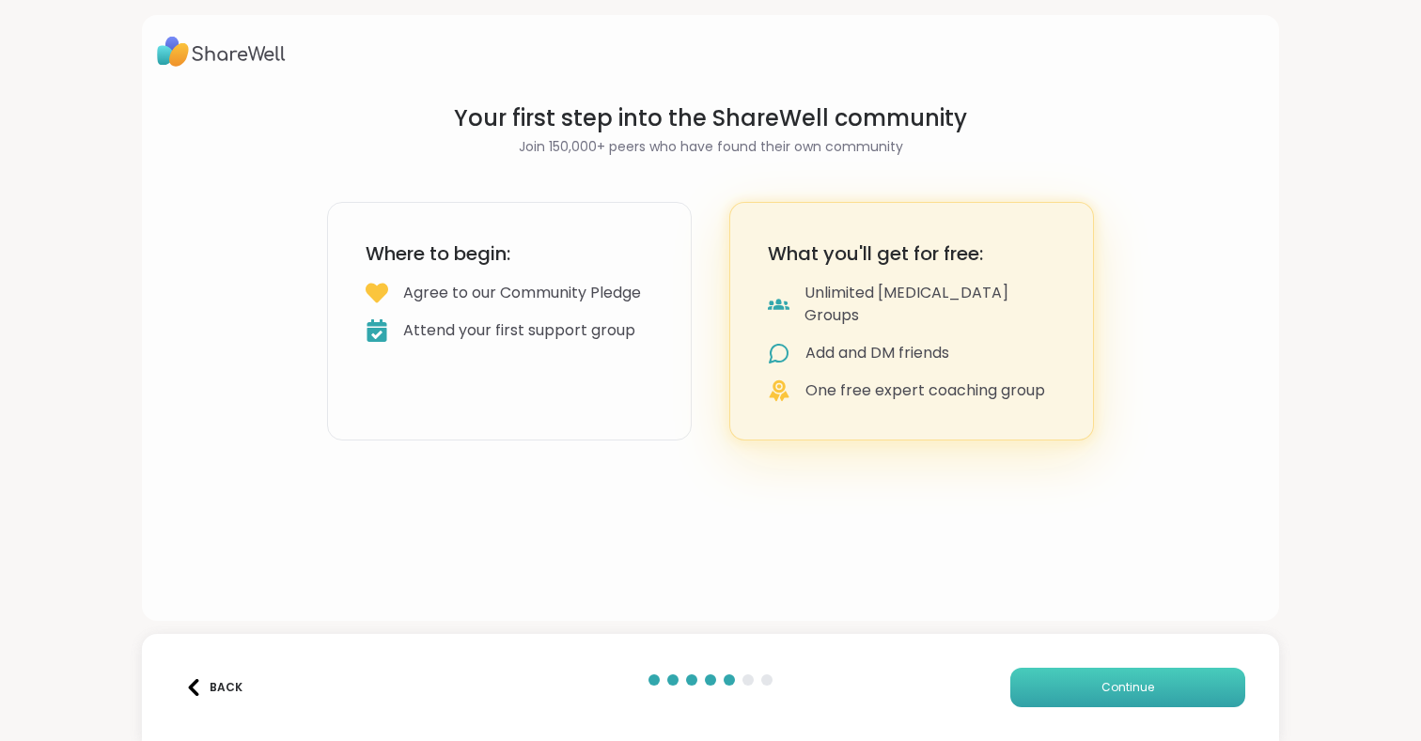
click at [1077, 687] on button "Continue" at bounding box center [1127, 687] width 235 height 39
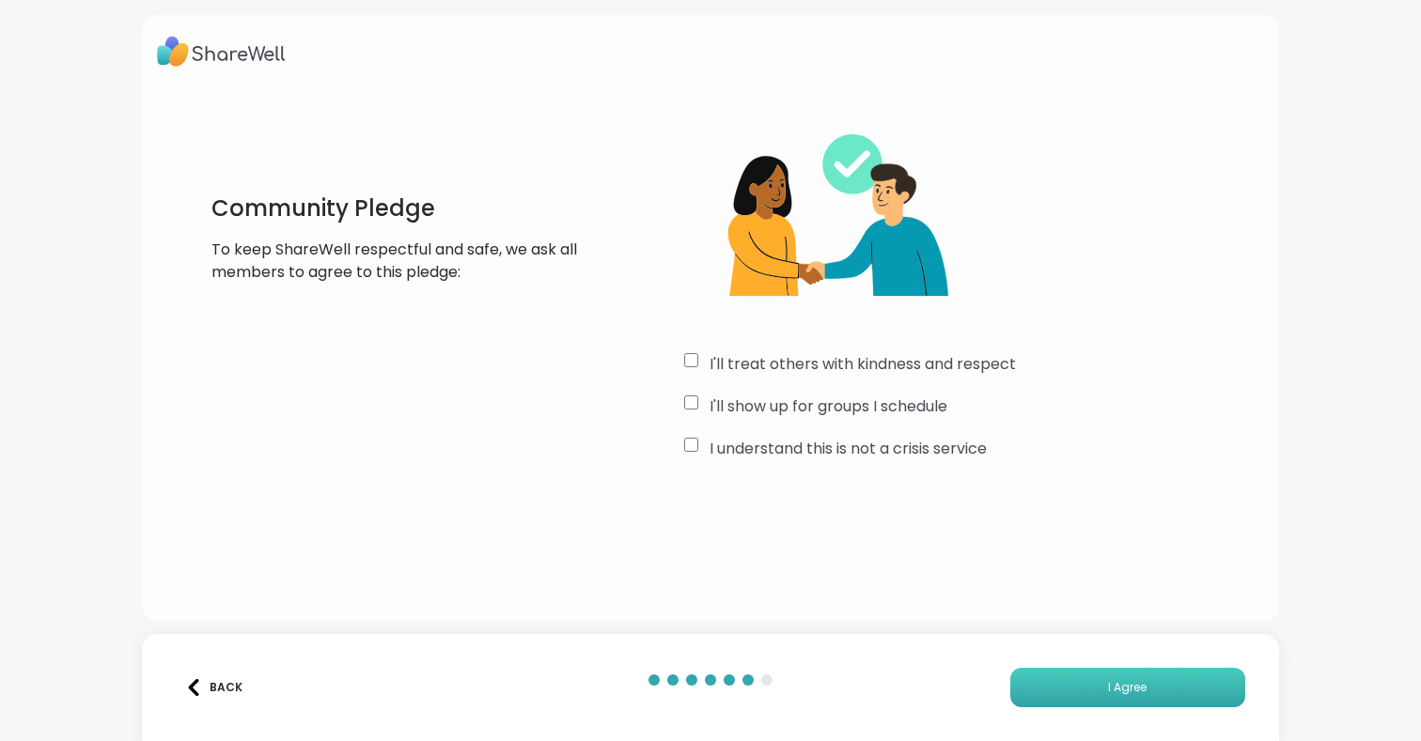
click at [1079, 687] on button "I Agree" at bounding box center [1127, 687] width 235 height 39
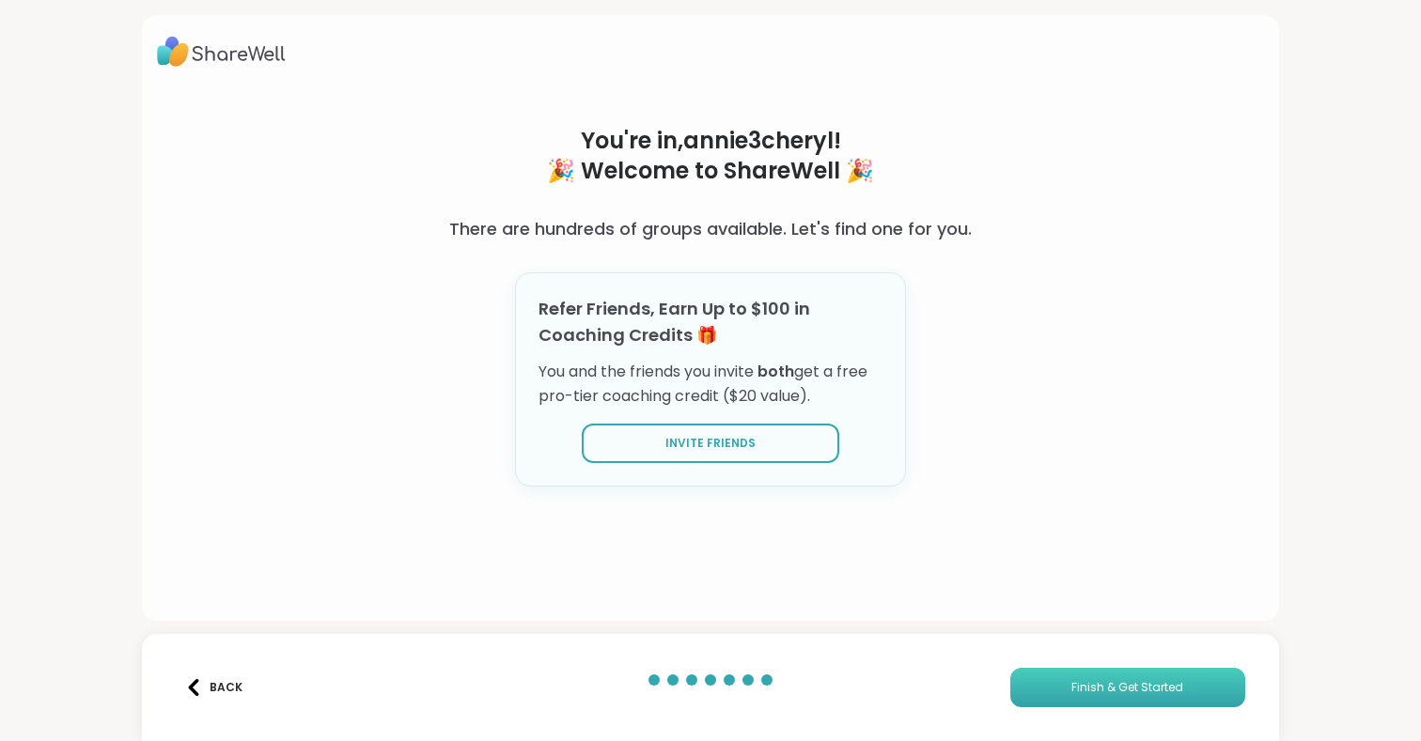
click at [1088, 695] on span "Finish & Get Started" at bounding box center [1127, 687] width 112 height 17
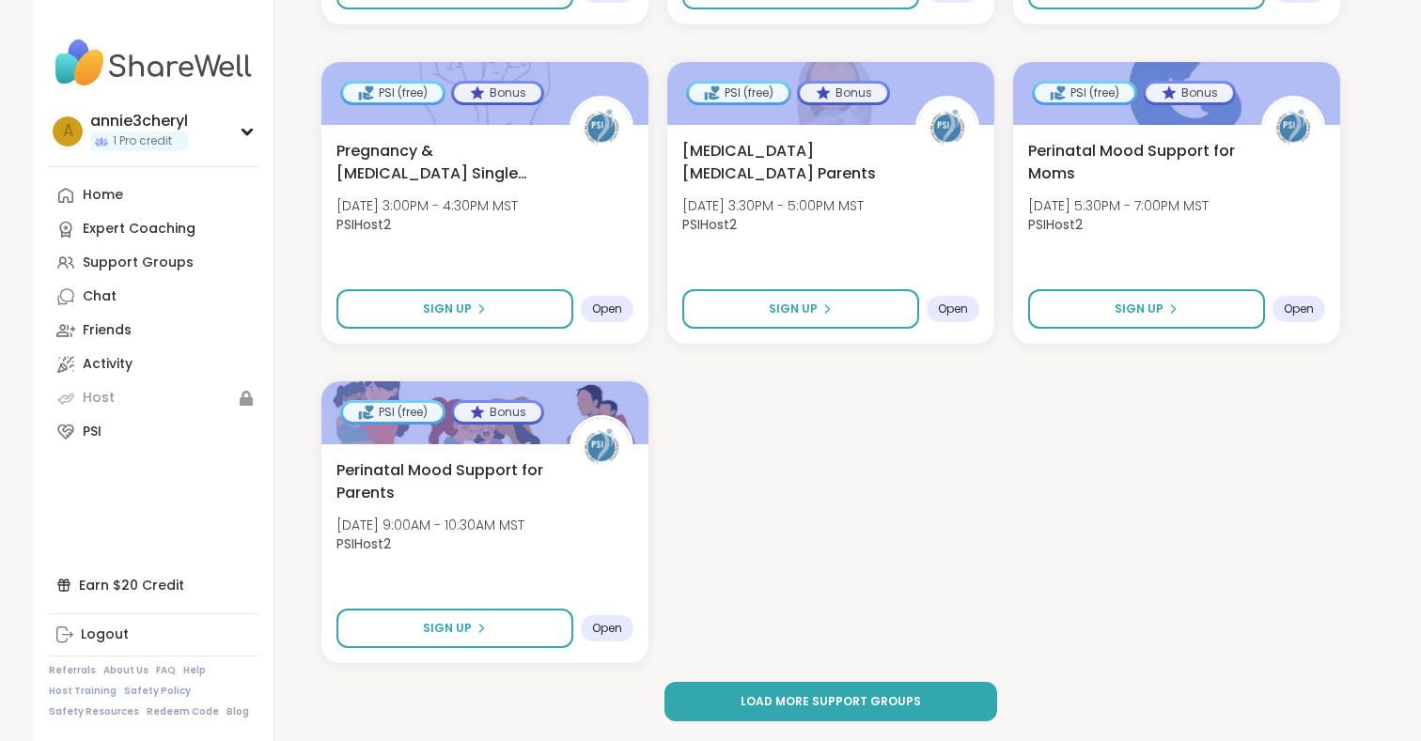
scroll to position [2654, 0]
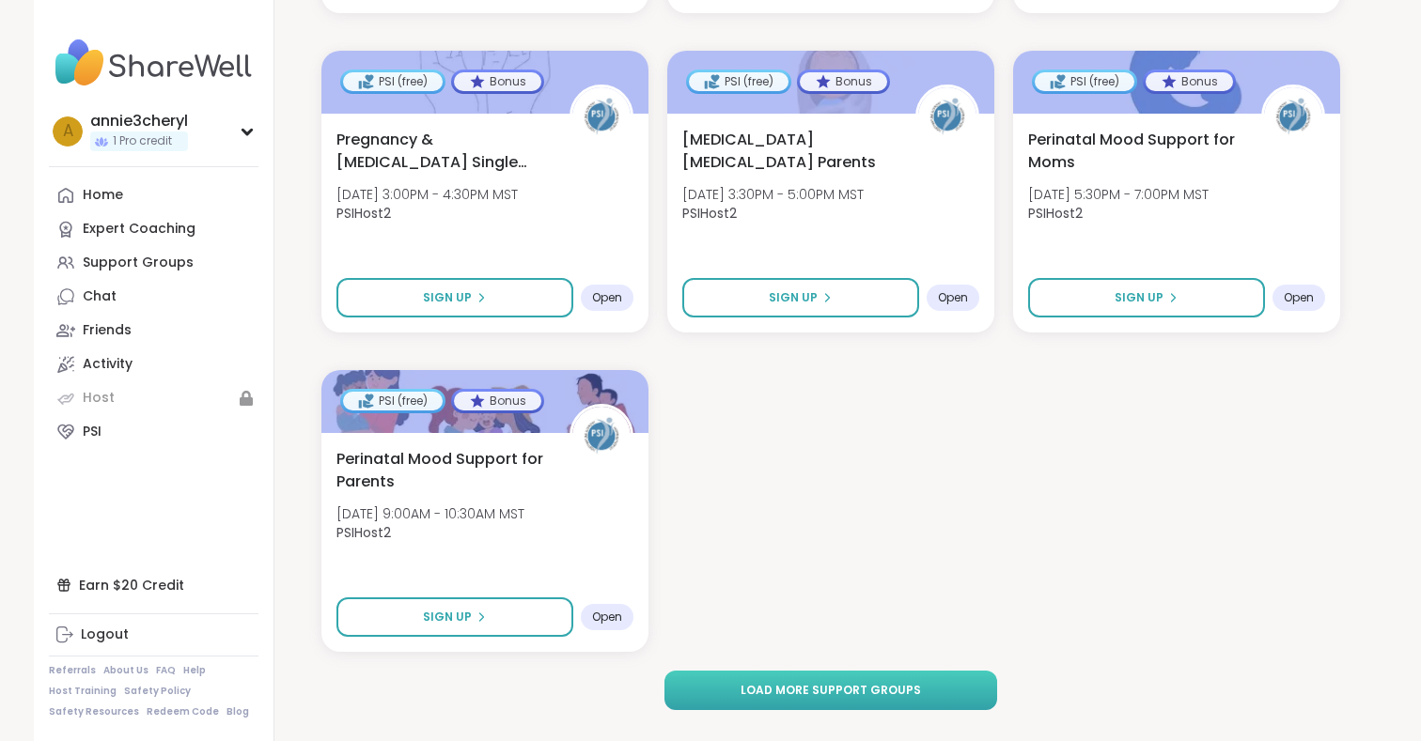
click at [822, 686] on span "Load more support groups" at bounding box center [830, 690] width 180 height 17
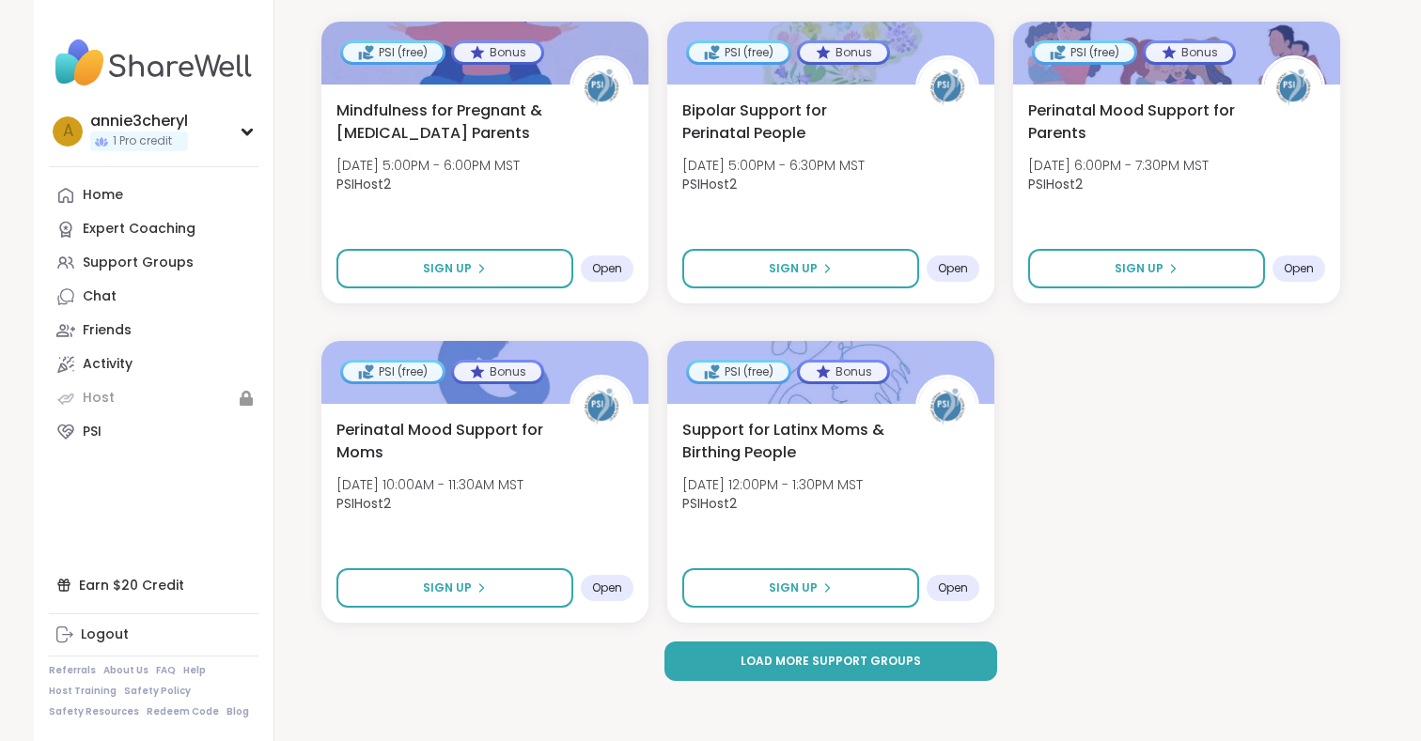
scroll to position [5238, 0]
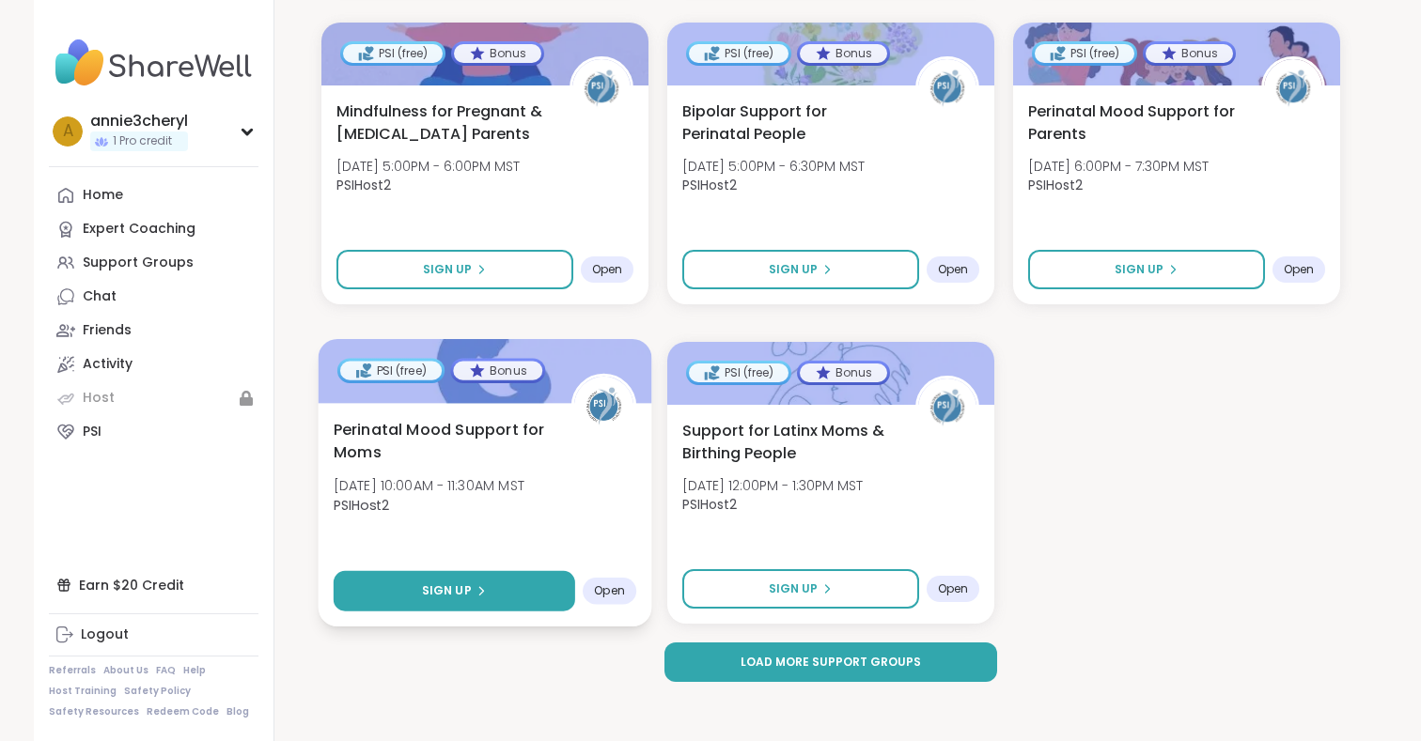
click at [394, 587] on button "Sign Up" at bounding box center [454, 591] width 241 height 40
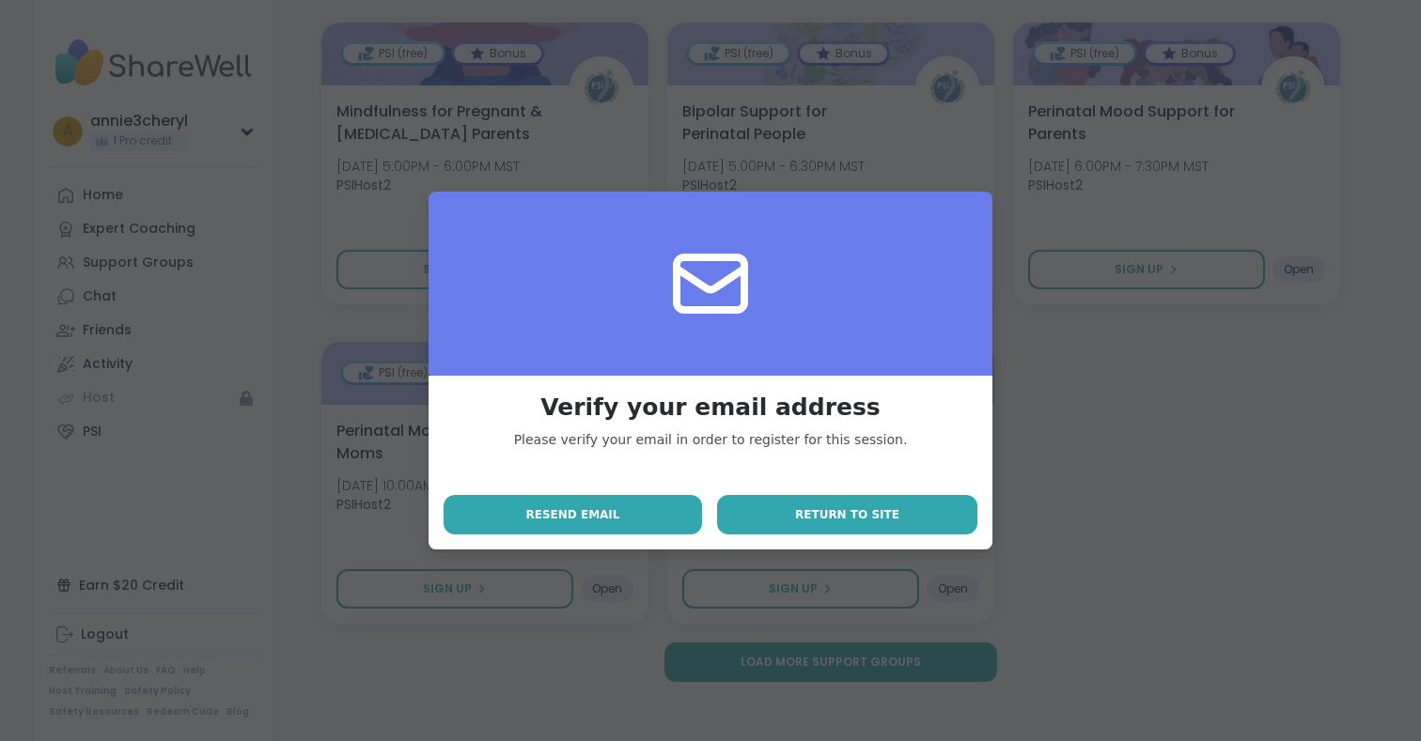
click at [791, 506] on button "Return to site" at bounding box center [847, 514] width 260 height 39
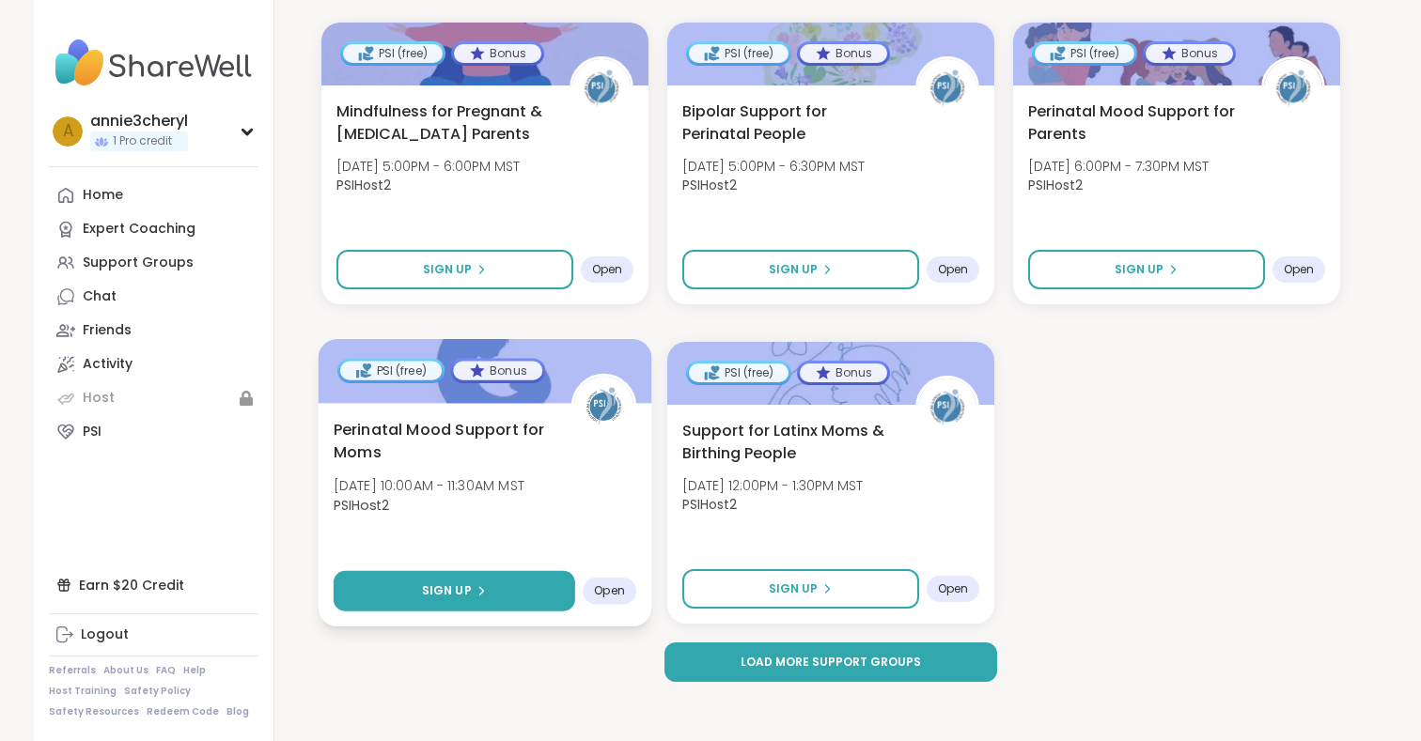
click at [448, 588] on span "Sign Up" at bounding box center [447, 591] width 50 height 17
select select "**"
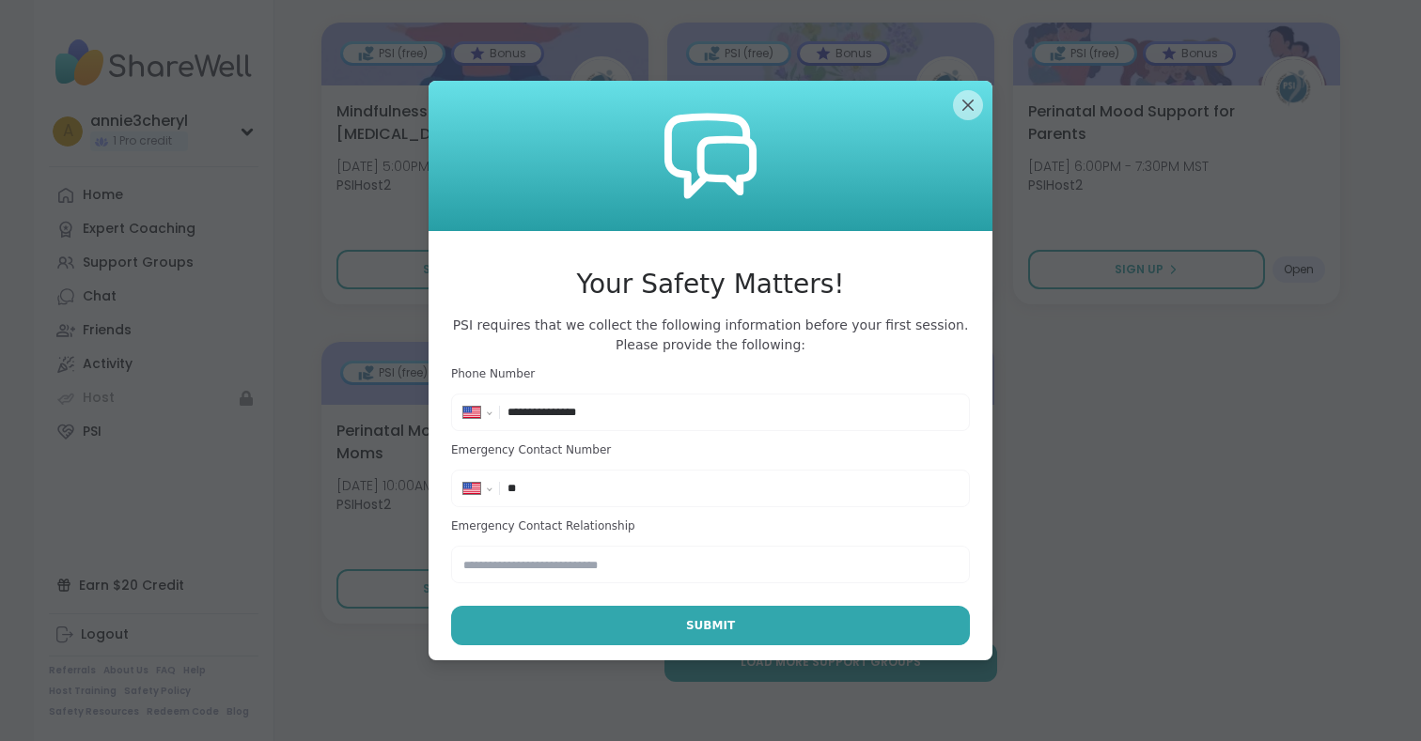
type input "**********"
click at [594, 568] on input "text" at bounding box center [710, 565] width 519 height 38
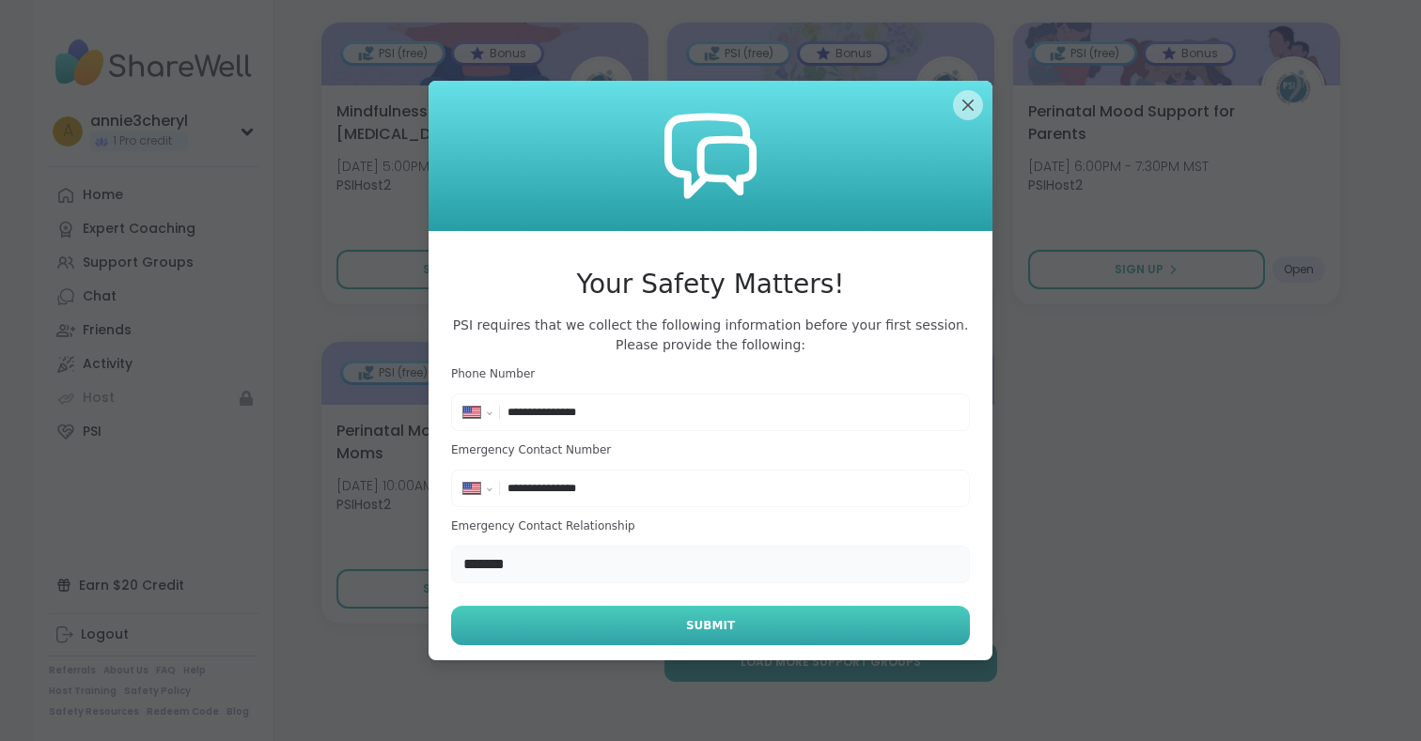
type input "*******"
click at [643, 631] on button "Submit" at bounding box center [710, 625] width 519 height 39
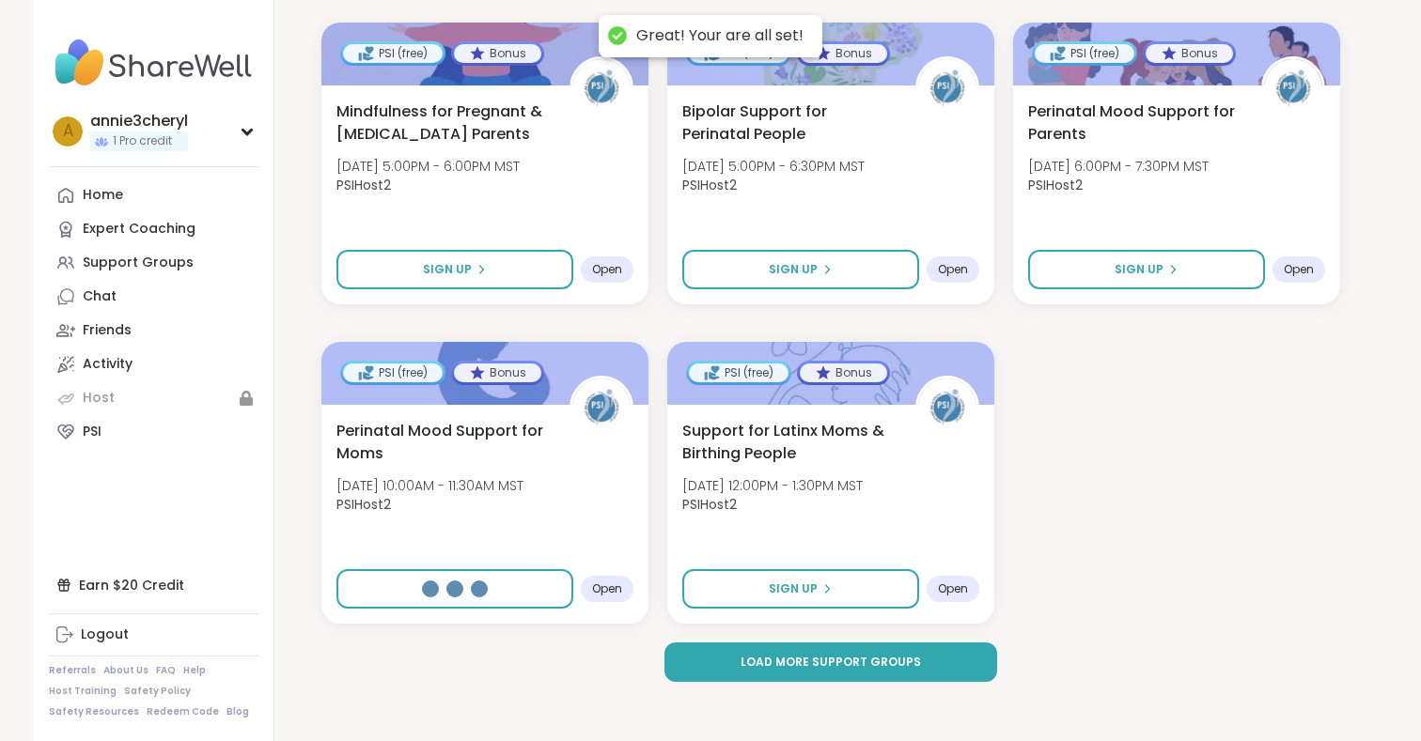
select select "**"
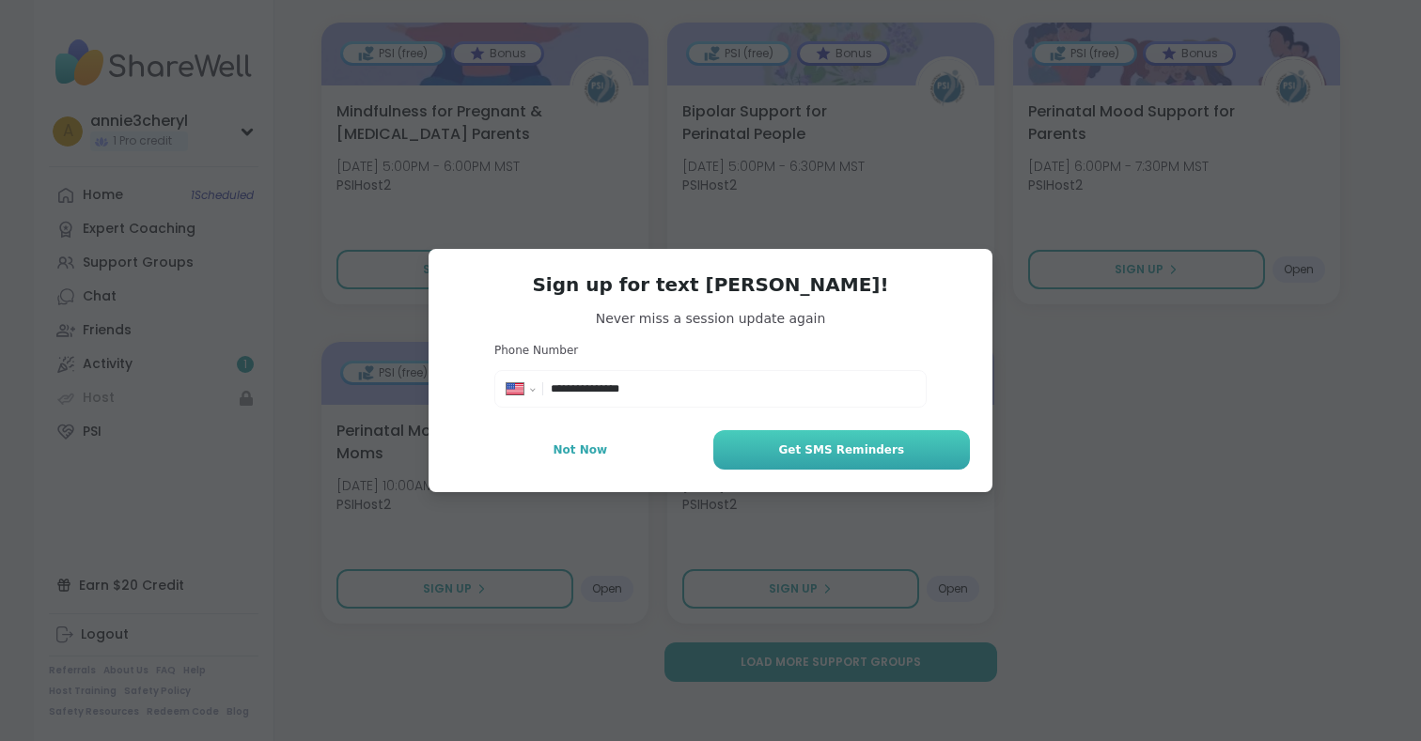
click at [783, 443] on button "Get SMS Reminders" at bounding box center [841, 449] width 257 height 39
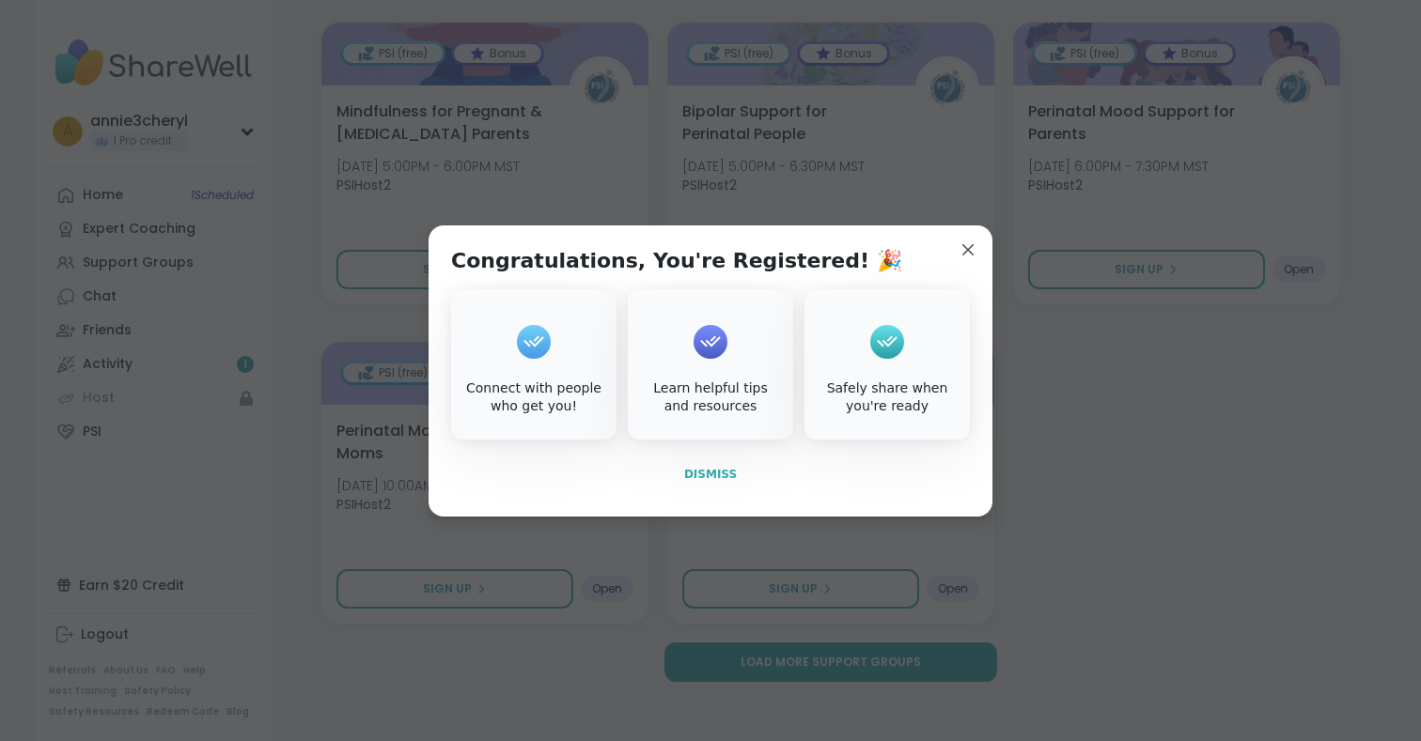
click at [710, 475] on span "Dismiss" at bounding box center [710, 474] width 53 height 13
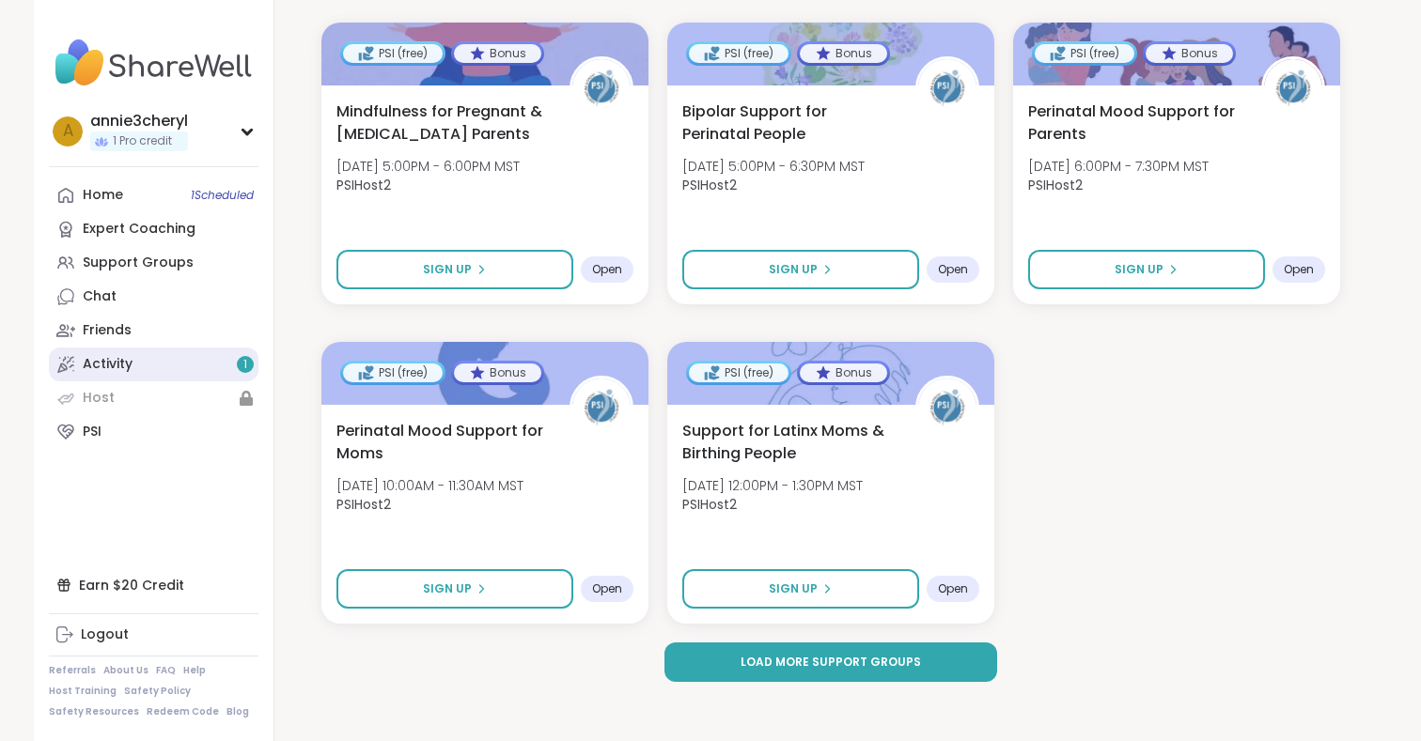
click at [122, 368] on div "Activity 1" at bounding box center [108, 364] width 50 height 19
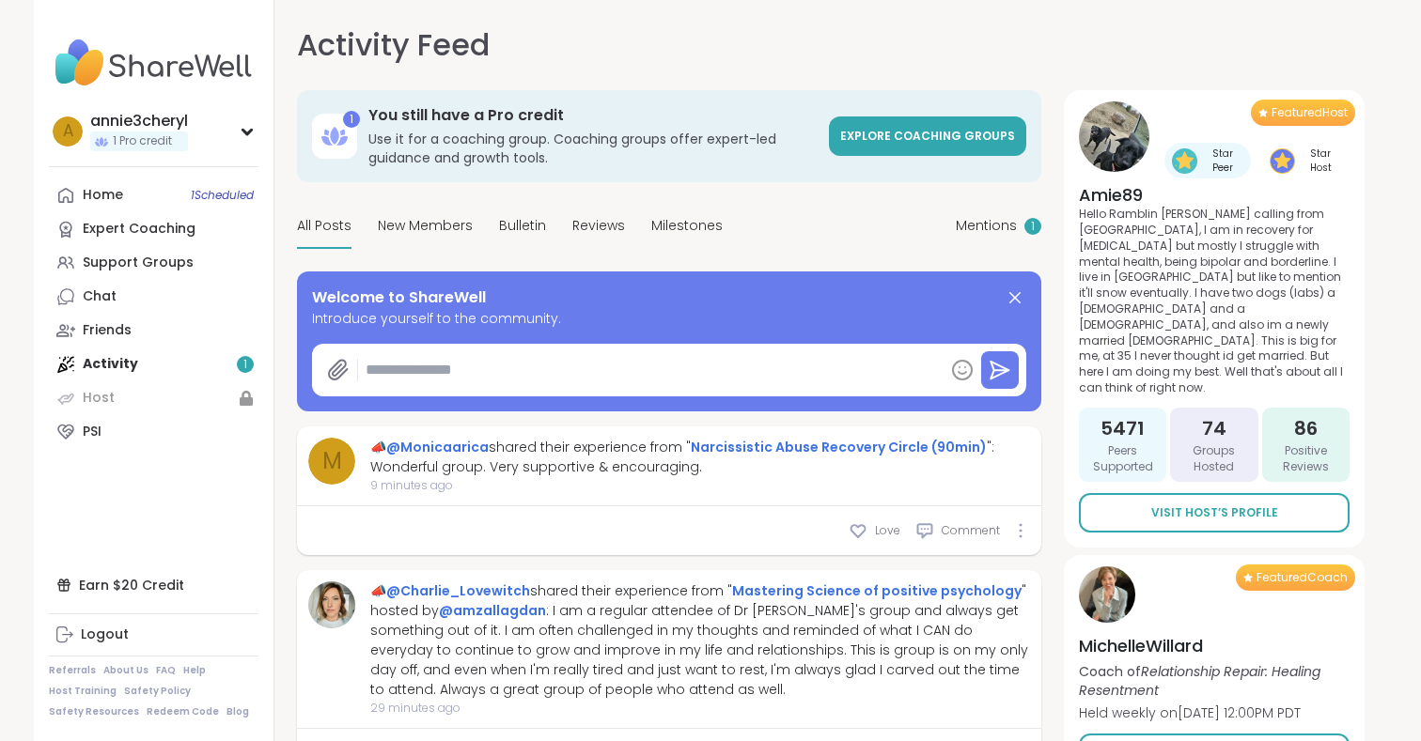
click at [136, 361] on div "Home 1 Scheduled Expert Coaching Support Groups Chat Friends Activity 1 Host PSI" at bounding box center [154, 314] width 210 height 271
click at [106, 195] on div "Home 1 Scheduled" at bounding box center [103, 195] width 40 height 19
